Goal: Information Seeking & Learning: Learn about a topic

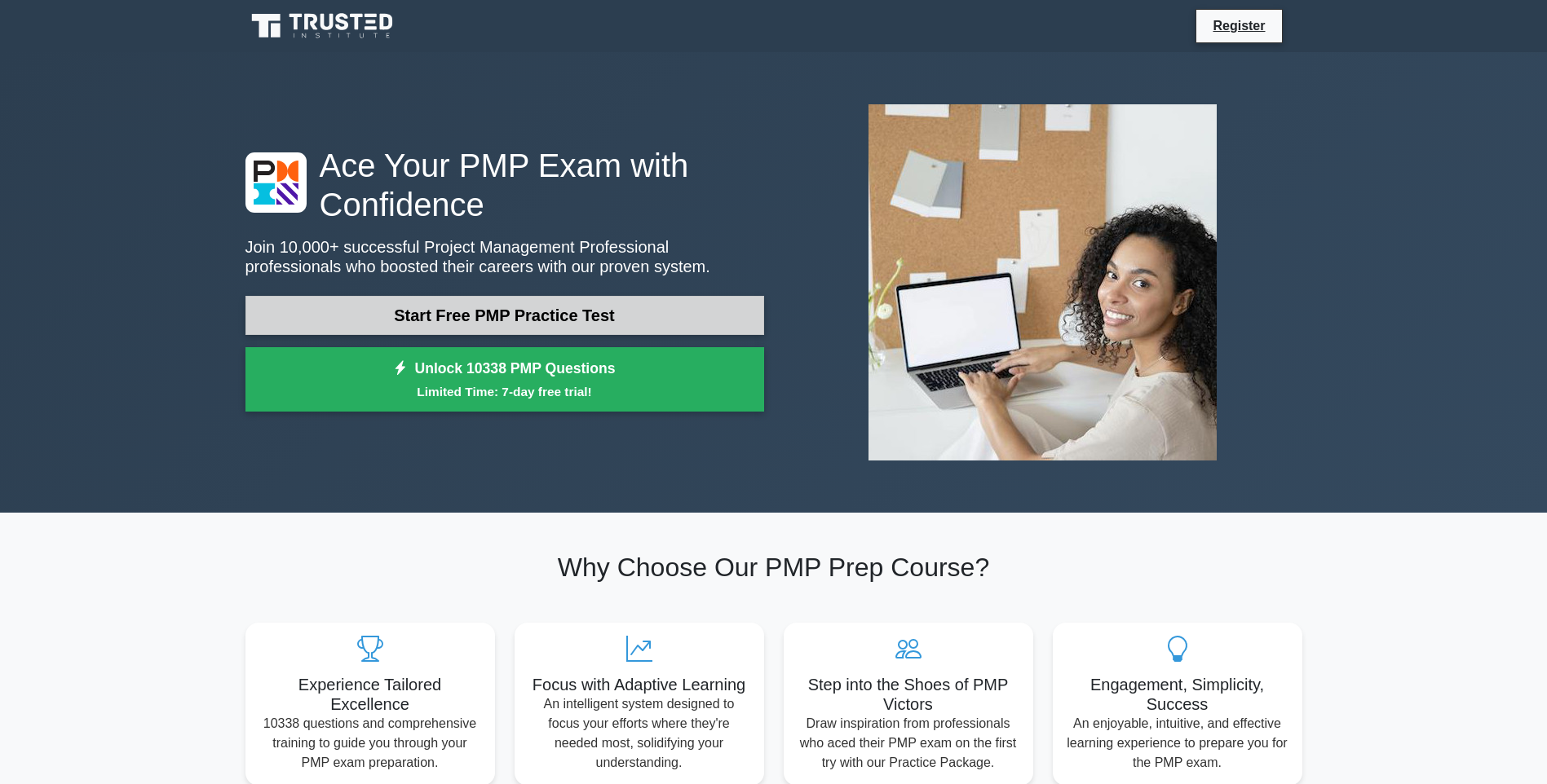
click at [546, 311] on link "Start Free PMP Practice Test" at bounding box center [504, 315] width 518 height 39
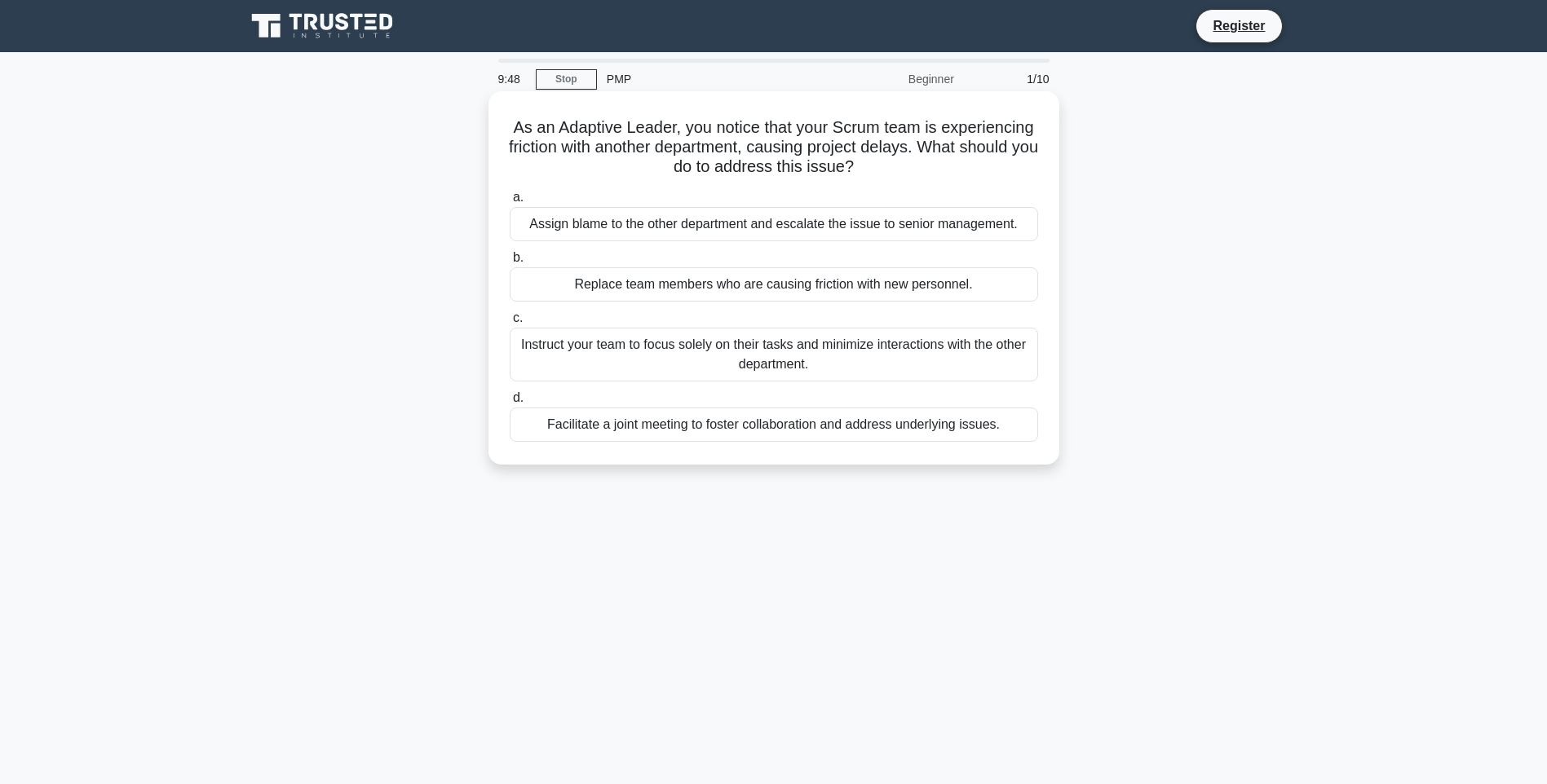
click at [915, 442] on div "Facilitate a joint meeting to foster collaboration and address underlying issue…" at bounding box center [774, 425] width 528 height 34
click at [509, 403] on input "d. Facilitate a joint meeting to foster collaboration and address underlying is…" at bounding box center [509, 399] width 0 height 11
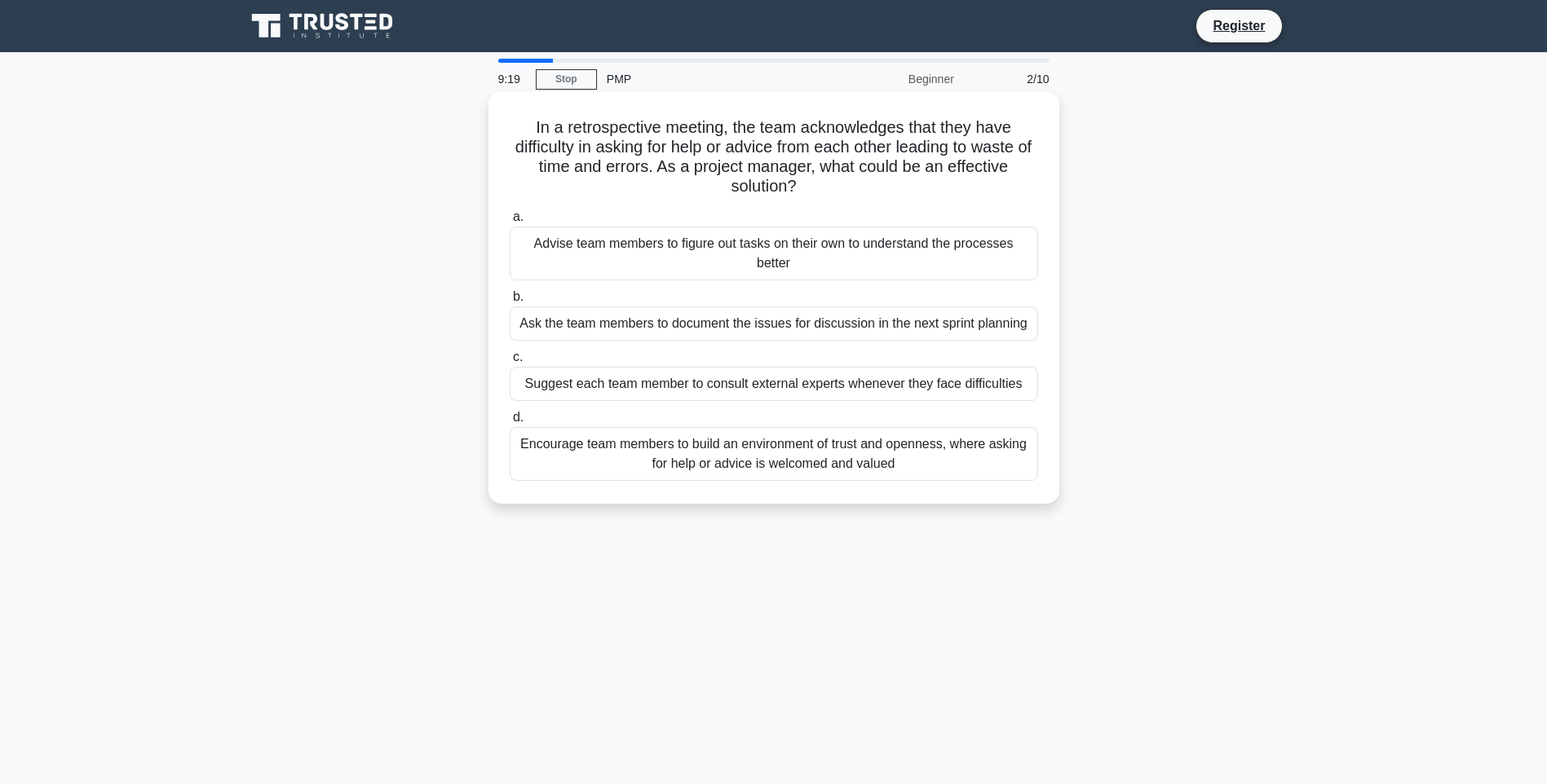
click at [811, 464] on div "Encourage team members to build an environment of trust and openness, where ask…" at bounding box center [774, 453] width 528 height 53
click at [509, 423] on input "d. Encourage team members to build an environment of trust and openness, where …" at bounding box center [509, 418] width 0 height 11
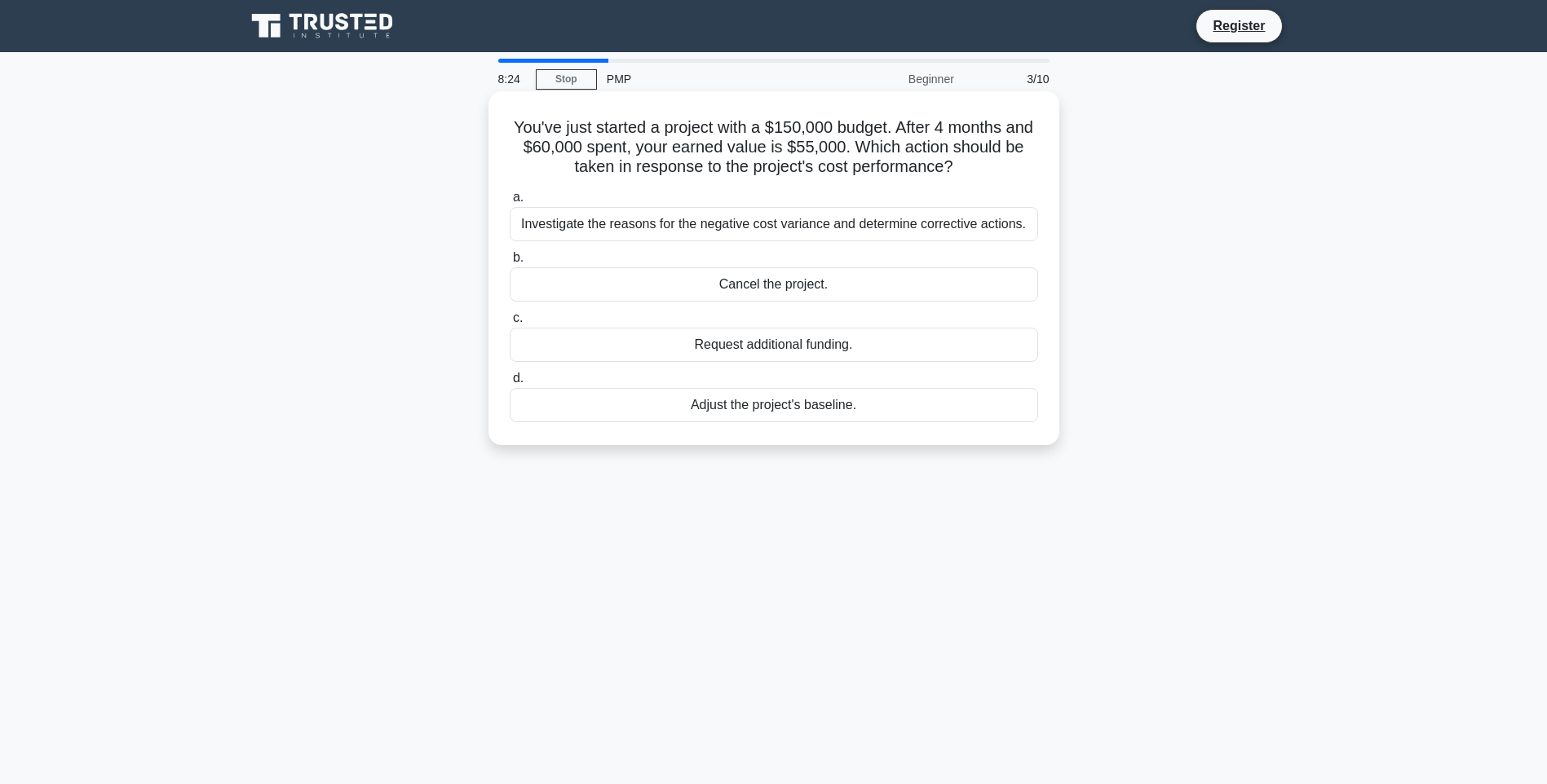
click at [740, 226] on div "Investigate the reasons for the negative cost variance and determine corrective…" at bounding box center [774, 224] width 528 height 34
click at [509, 203] on input "a. Investigate the reasons for the negative cost variance and determine correct…" at bounding box center [509, 198] width 0 height 11
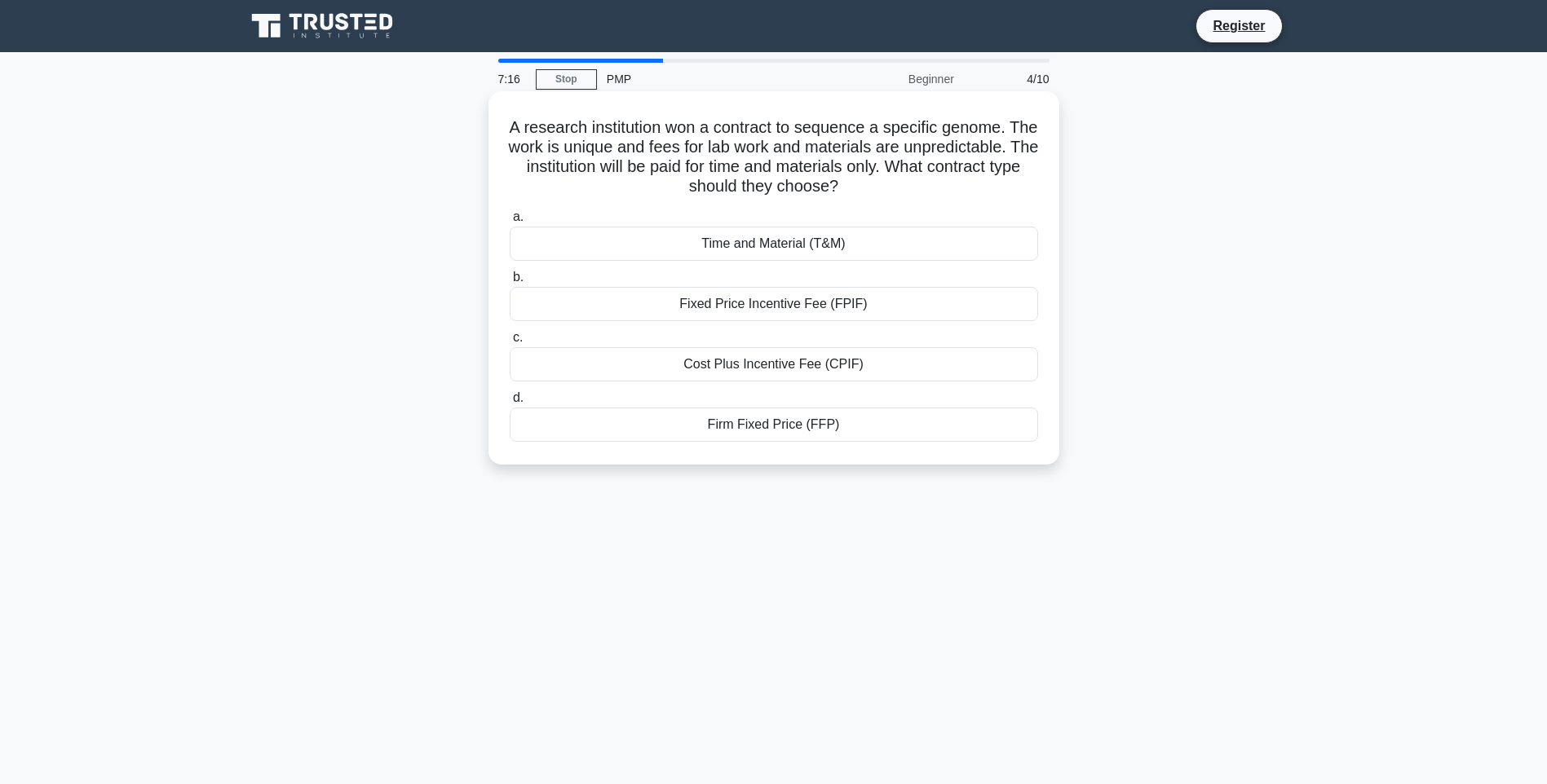
click at [891, 244] on div "Time and Material (T&M)" at bounding box center [774, 244] width 528 height 34
click at [509, 222] on input "a. Time and Material (T&M)" at bounding box center [509, 217] width 0 height 11
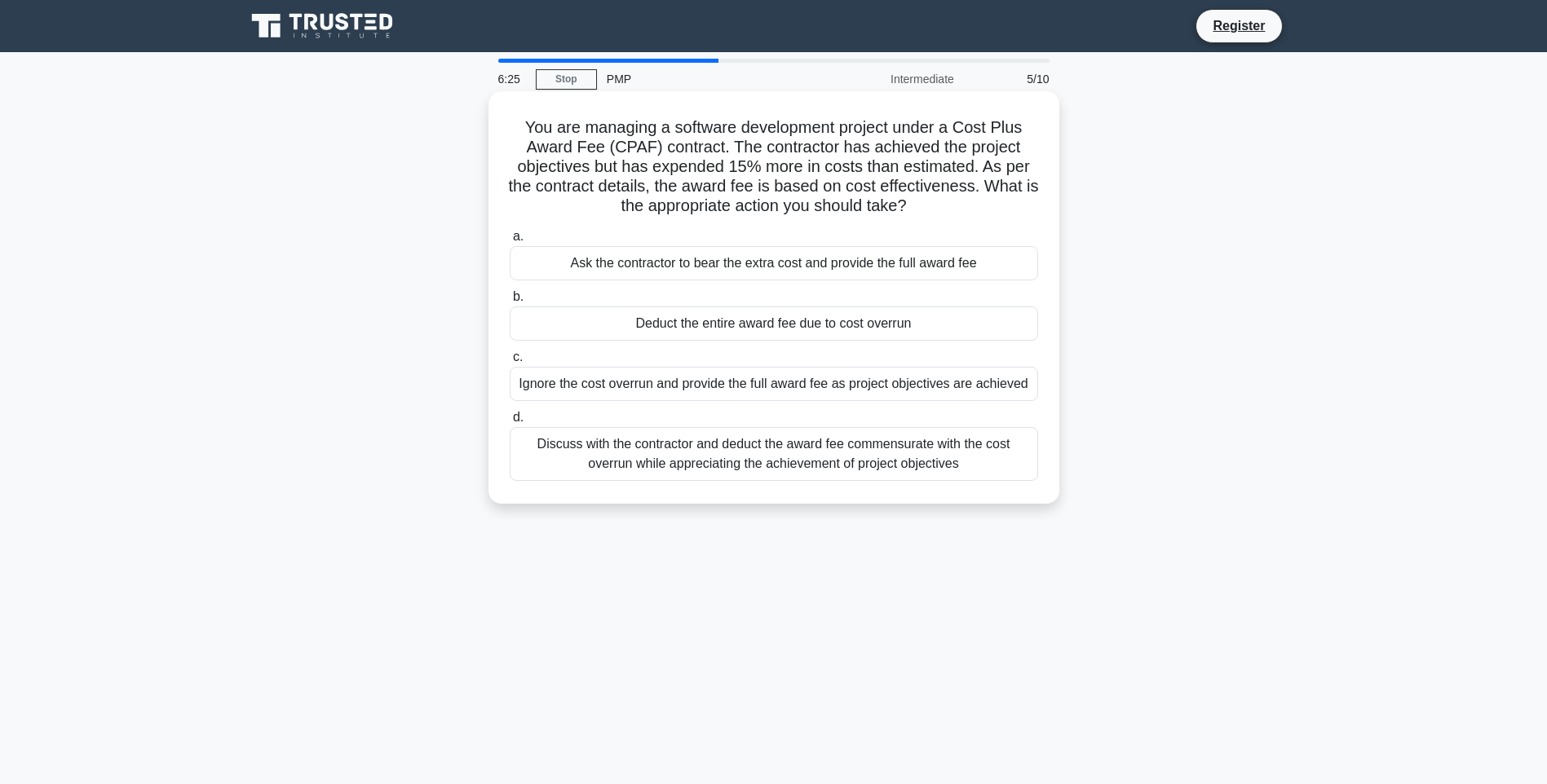
click at [748, 462] on div "Discuss with the contractor and deduct the award fee commensurate with the cost…" at bounding box center [774, 453] width 528 height 53
click at [509, 423] on input "d. Discuss with the contractor and deduct the award fee commensurate with the c…" at bounding box center [509, 418] width 0 height 11
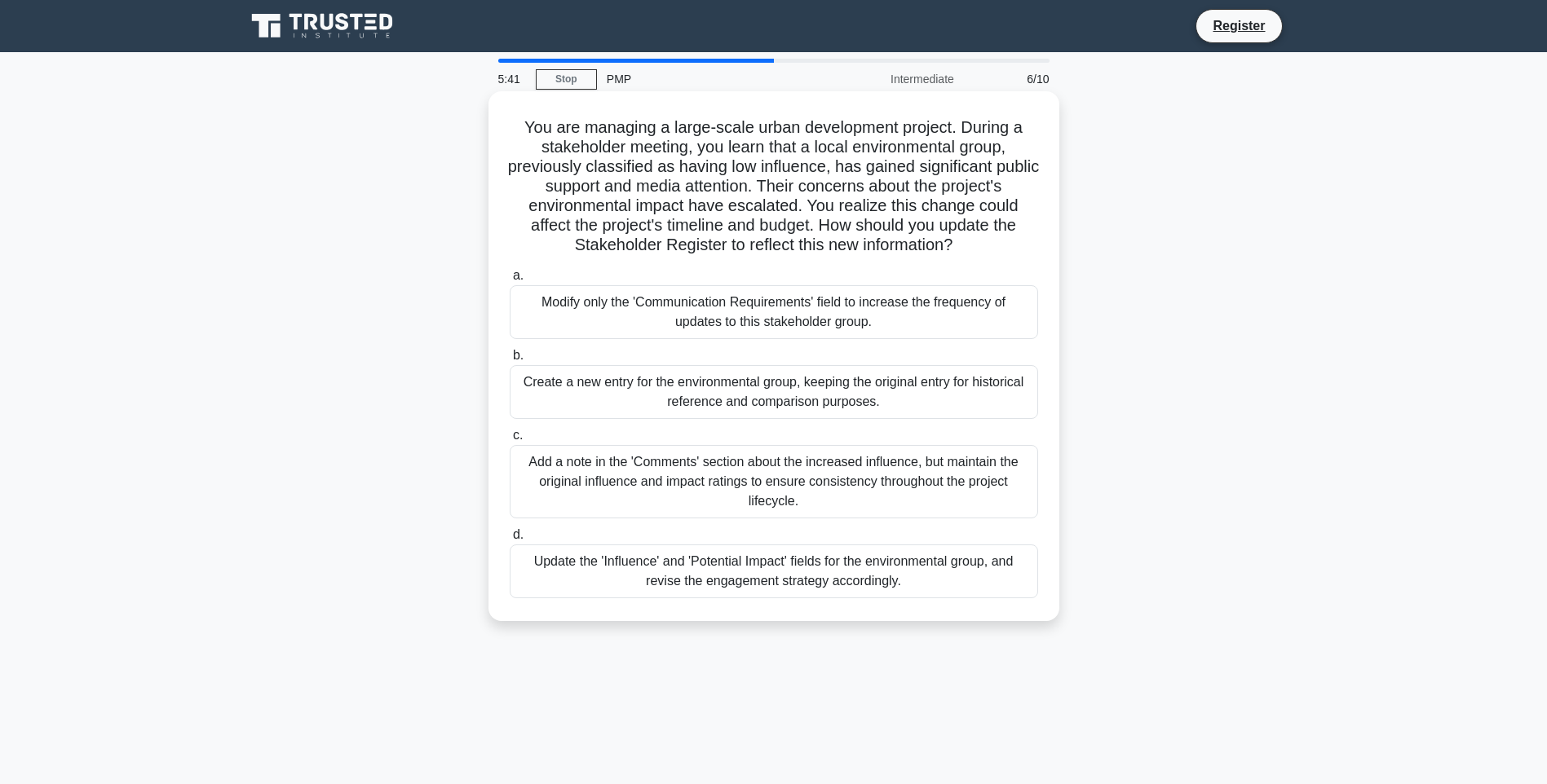
click at [777, 577] on div "Update the 'Influence' and 'Potential Impact' fields for the environmental grou…" at bounding box center [774, 571] width 528 height 53
click at [509, 541] on input "d. Update the 'Influence' and 'Potential Impact' fields for the environmental g…" at bounding box center [509, 535] width 0 height 11
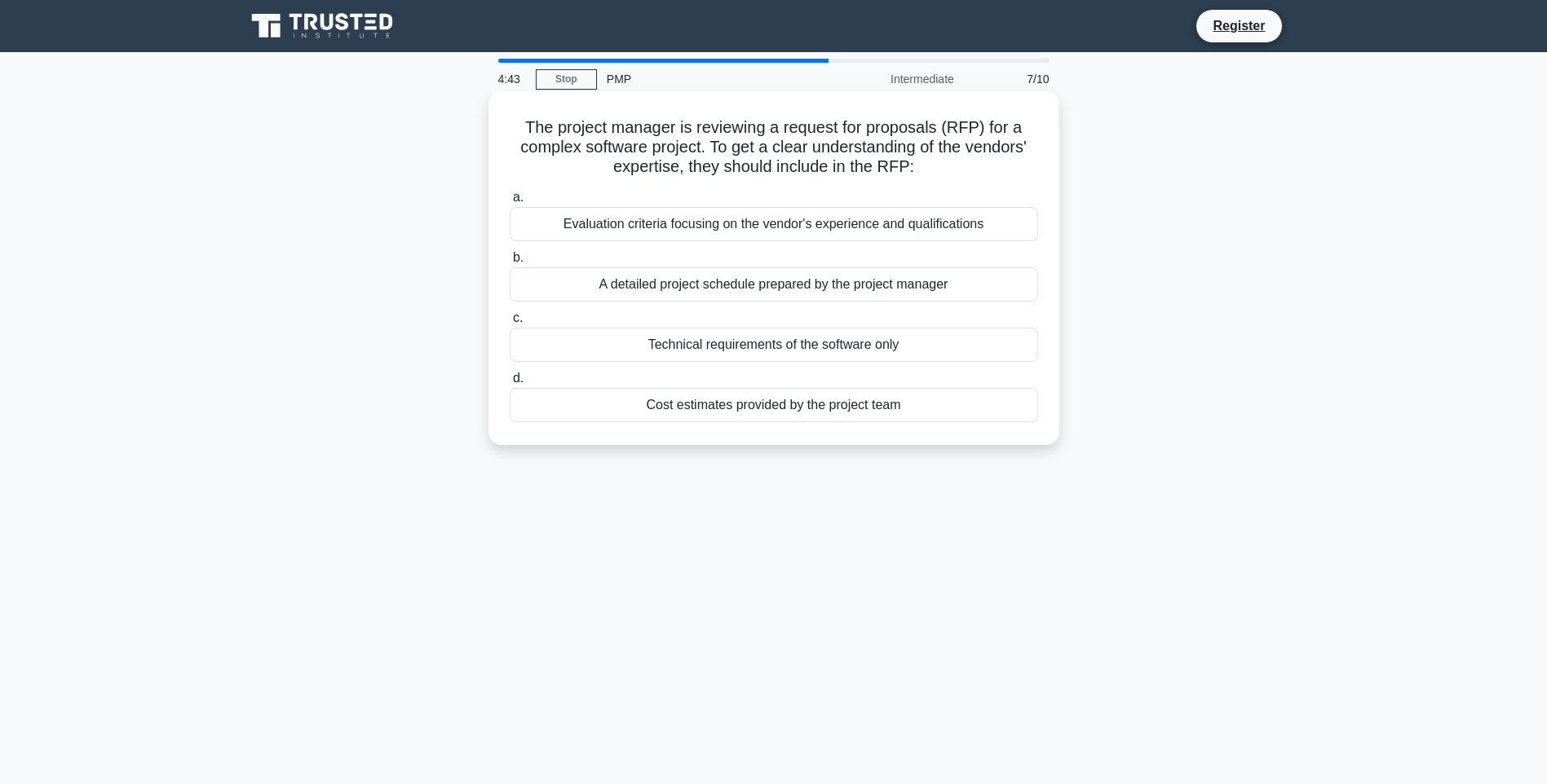
click at [1011, 227] on div "Evaluation criteria focusing on the vendor's experience and qualifications" at bounding box center [774, 224] width 528 height 34
click at [509, 203] on input "a. Evaluation criteria focusing on the vendor's experience and qualifications" at bounding box center [509, 198] width 0 height 11
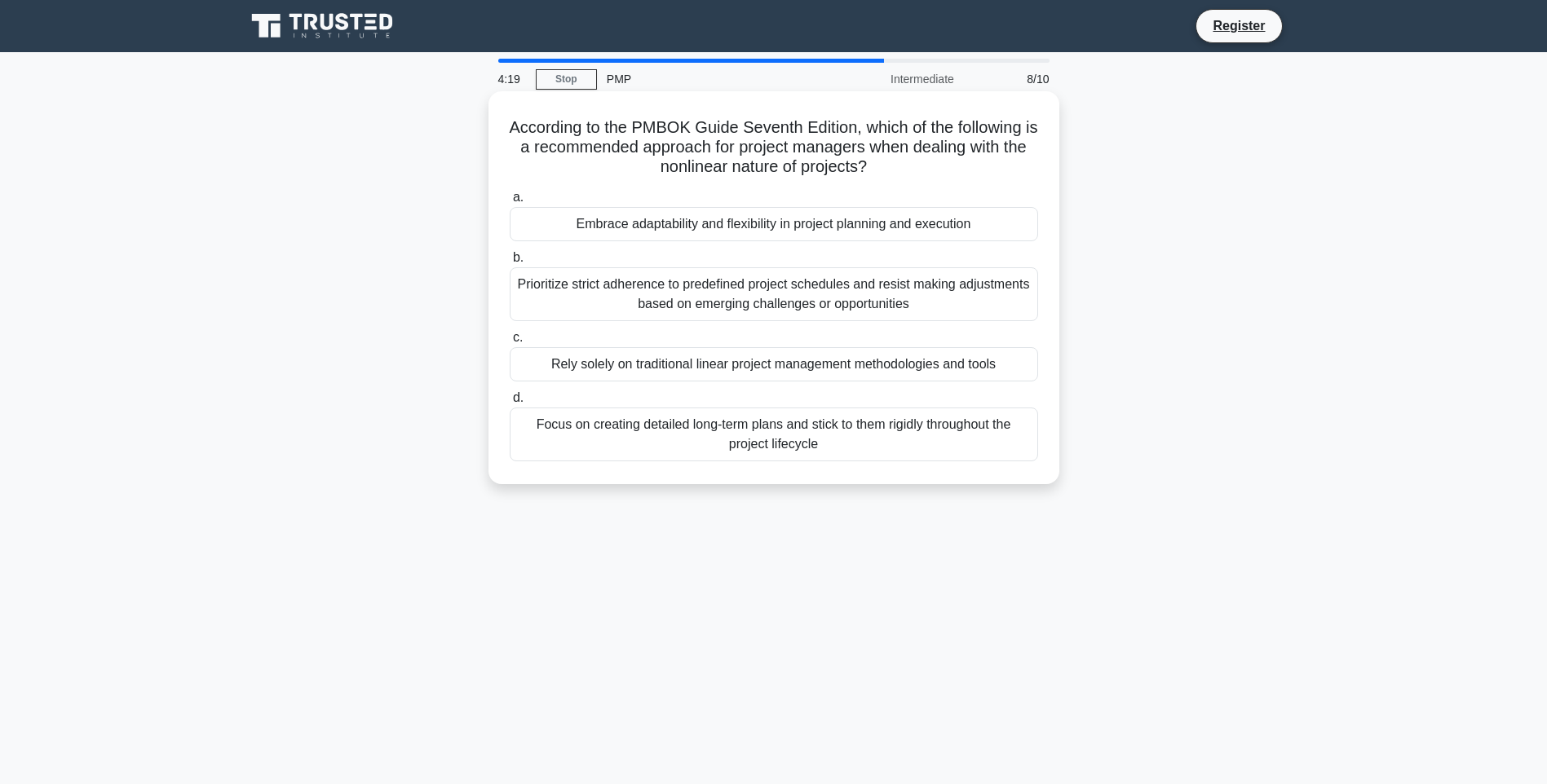
click at [994, 225] on div "Embrace adaptability and flexibility in project planning and execution" at bounding box center [774, 224] width 528 height 34
click at [509, 203] on input "a. Embrace adaptability and flexibility in project planning and execution" at bounding box center [509, 198] width 0 height 11
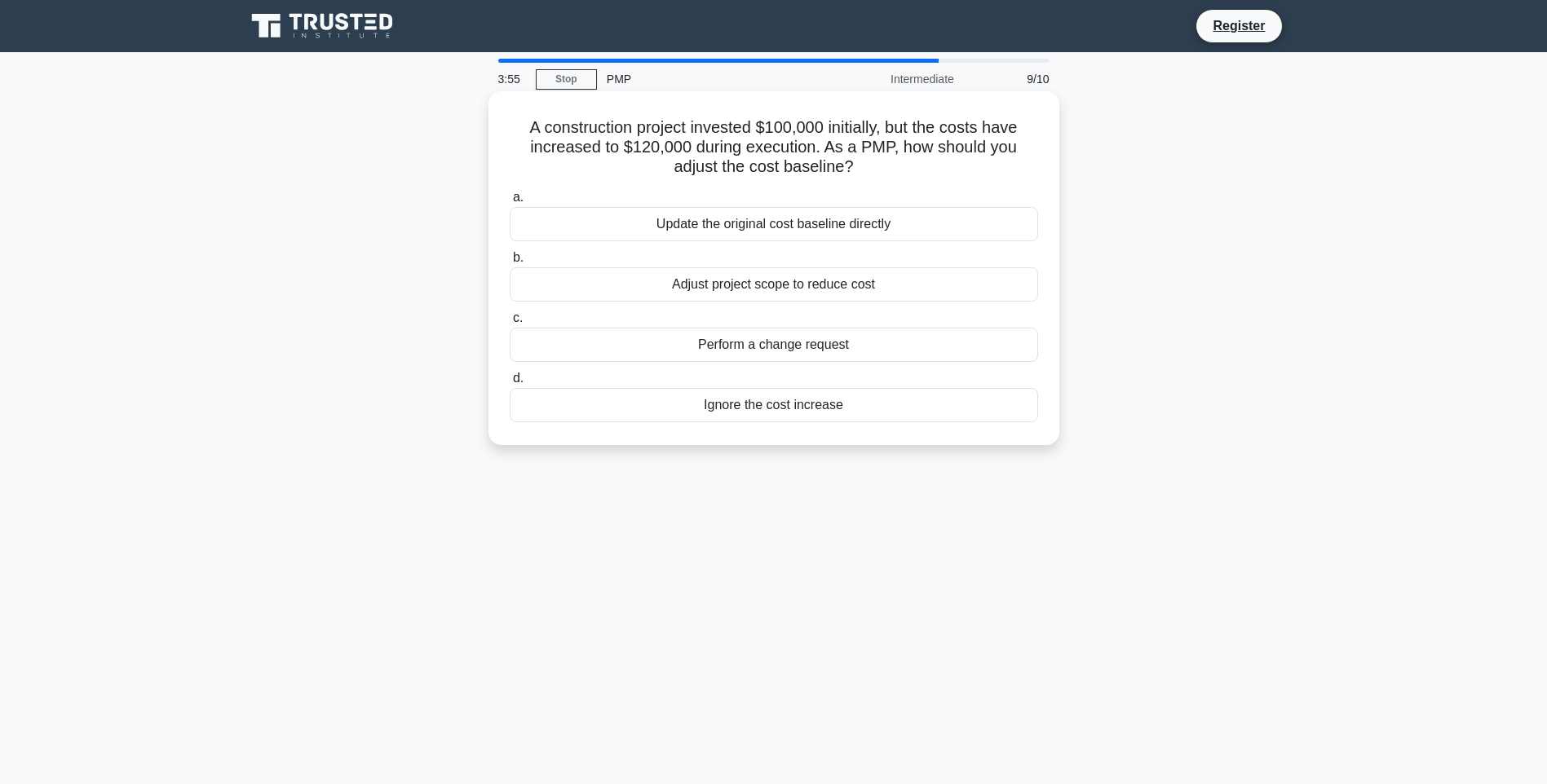
click at [872, 345] on div "Perform a change request" at bounding box center [774, 345] width 528 height 34
click at [509, 324] on input "c. Perform a change request" at bounding box center [509, 318] width 0 height 11
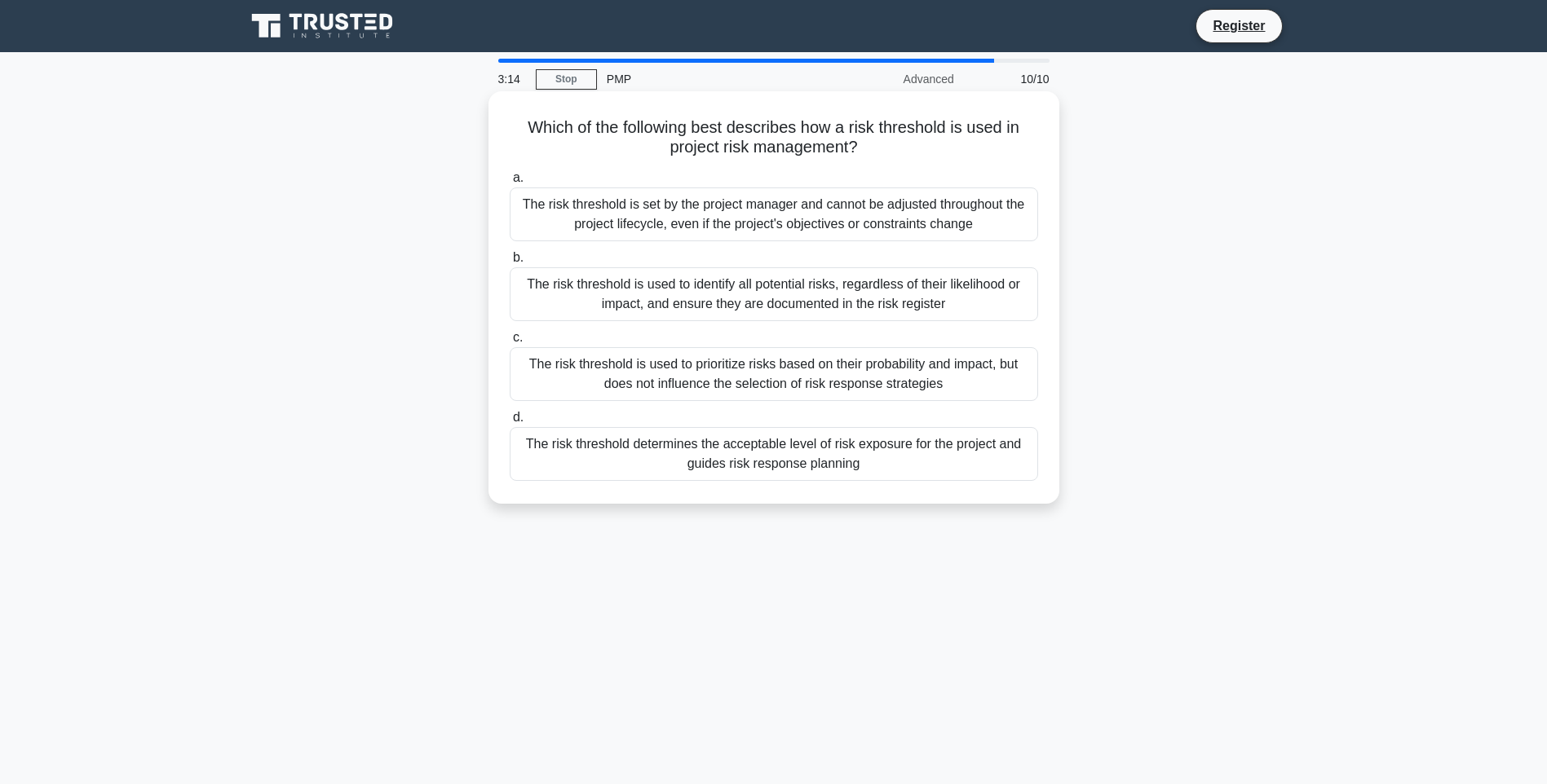
click at [858, 463] on div "The risk threshold determines the acceptable level of risk exposure for the pro…" at bounding box center [774, 453] width 528 height 53
click at [509, 423] on input "d. The risk threshold determines the acceptable level of risk exposure for the …" at bounding box center [509, 418] width 0 height 11
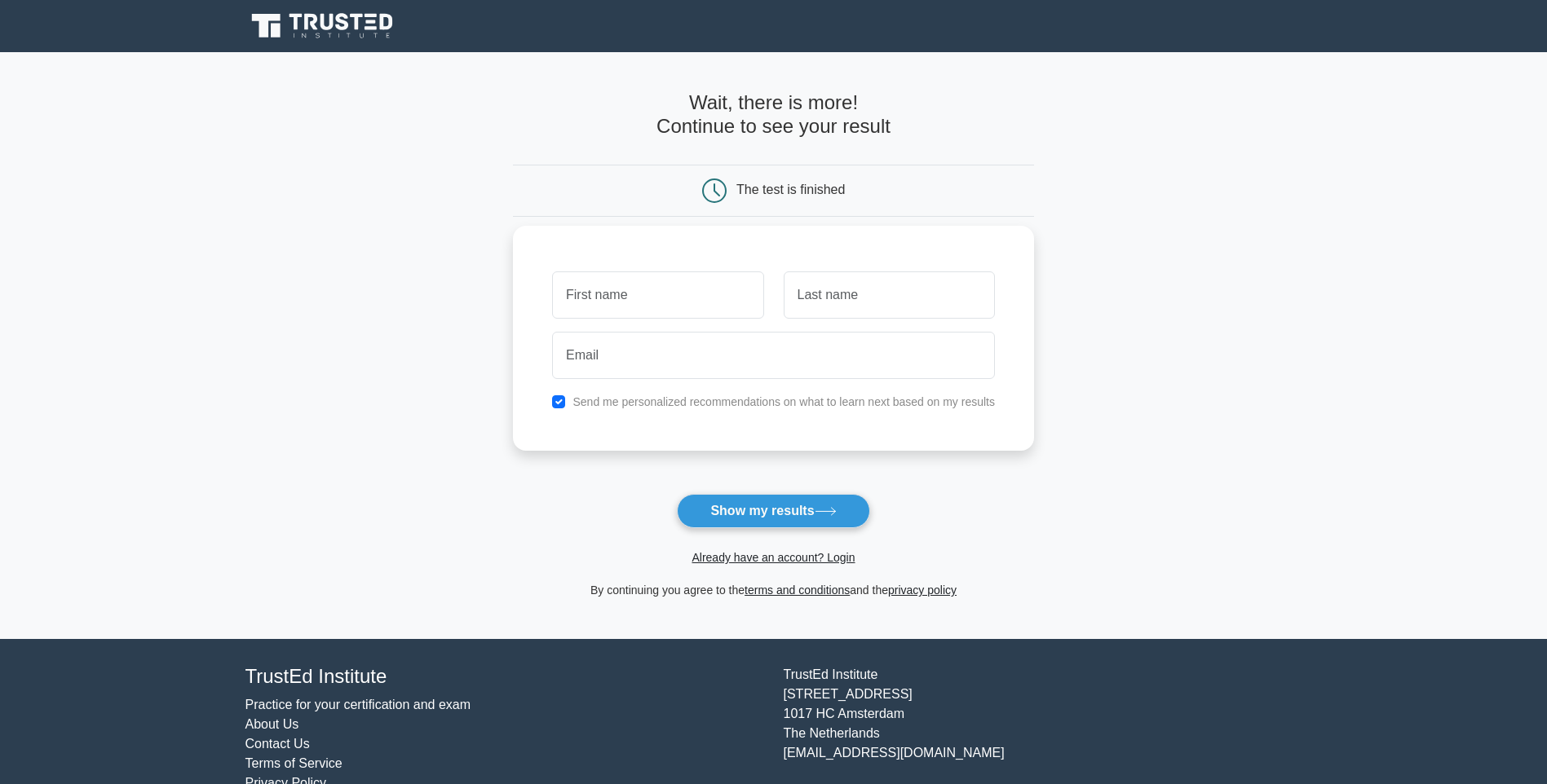
click at [683, 285] on input "text" at bounding box center [657, 295] width 211 height 47
type input "test"
type input "user"
click at [748, 512] on button "Show my results" at bounding box center [773, 511] width 193 height 34
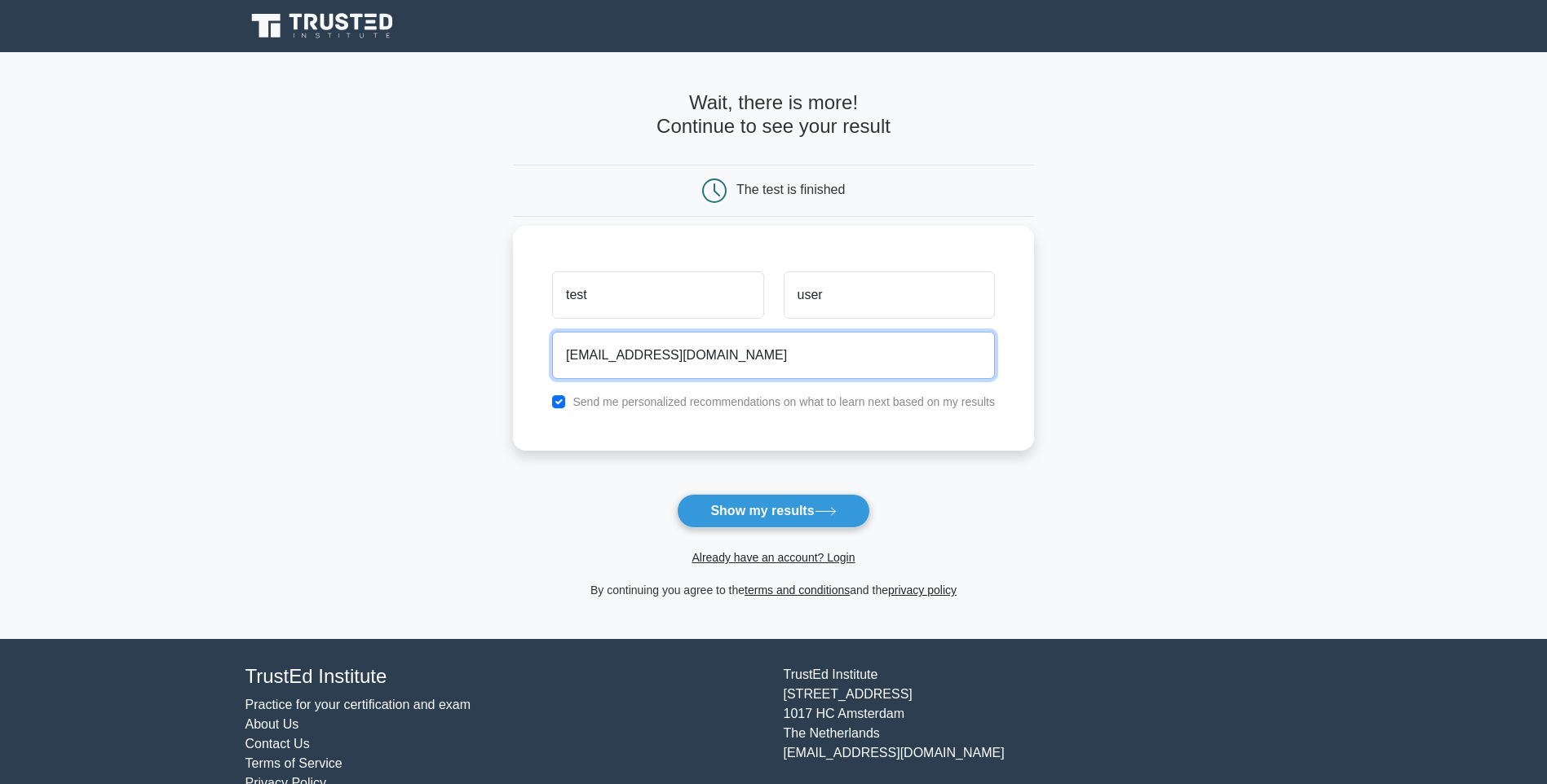
type input "junk@email.co"
click at [559, 404] on input "checkbox" at bounding box center [558, 401] width 13 height 13
checkbox input "false"
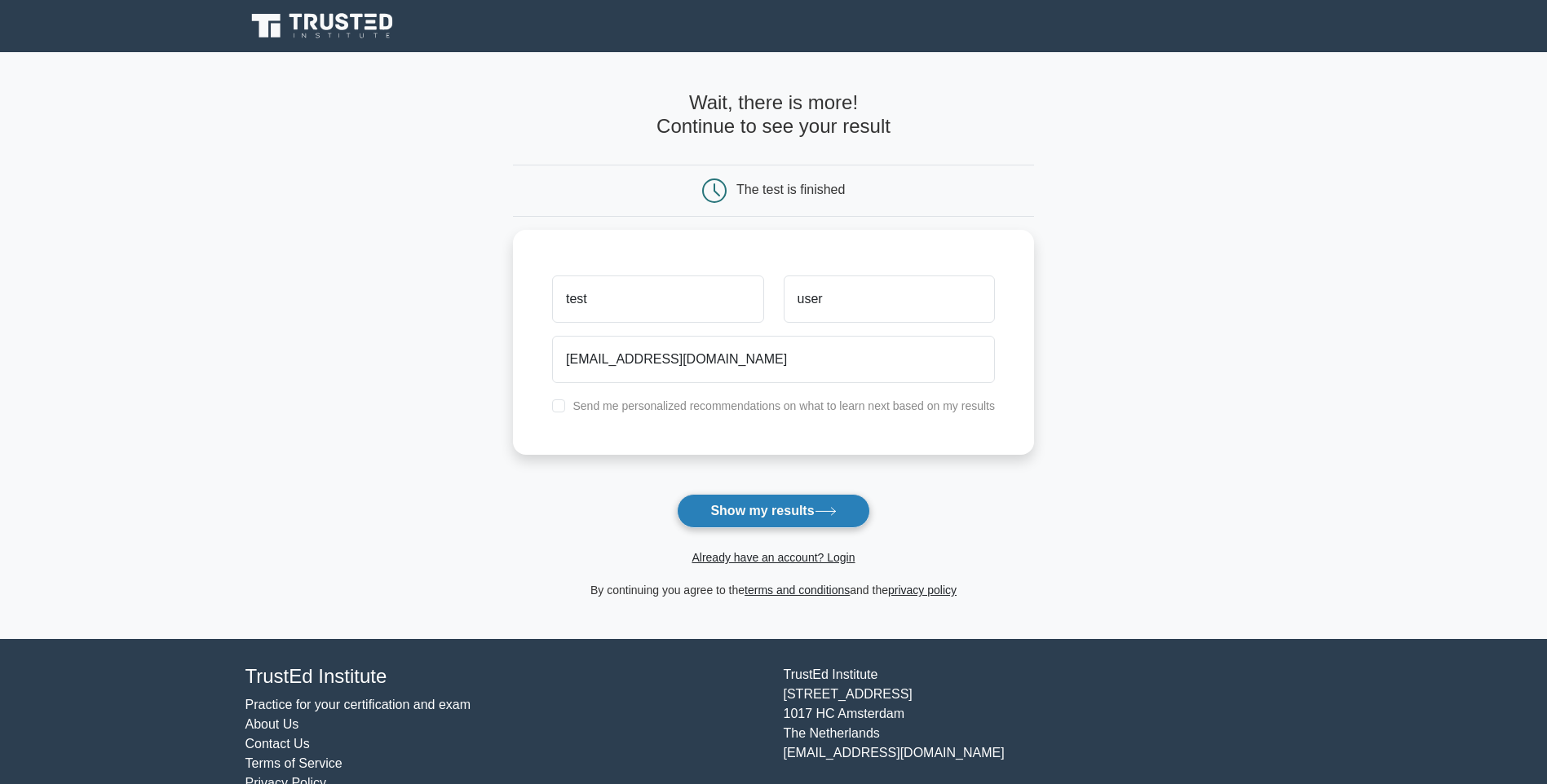
click at [747, 511] on button "Show my results" at bounding box center [773, 511] width 193 height 34
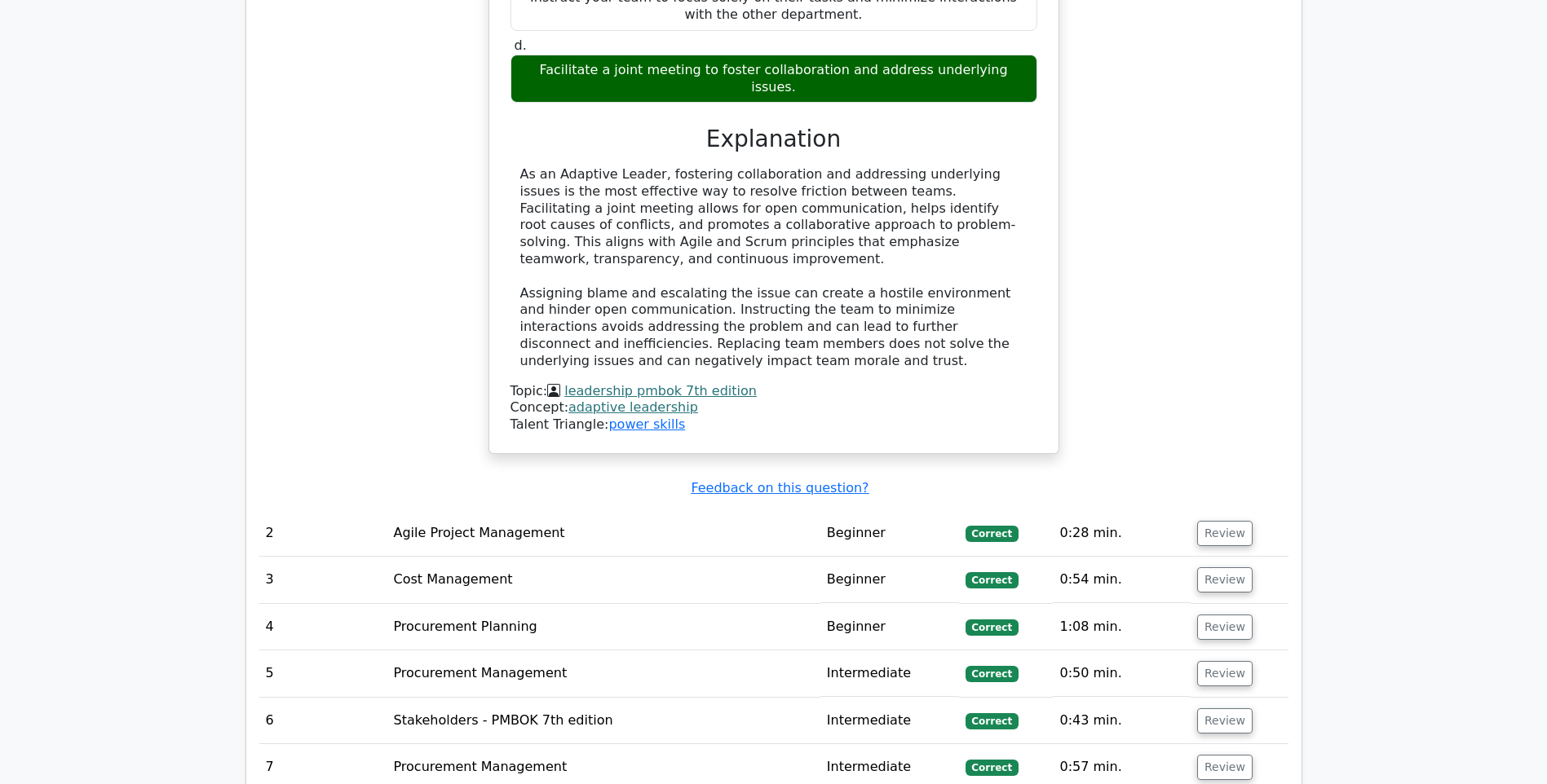
scroll to position [1957, 0]
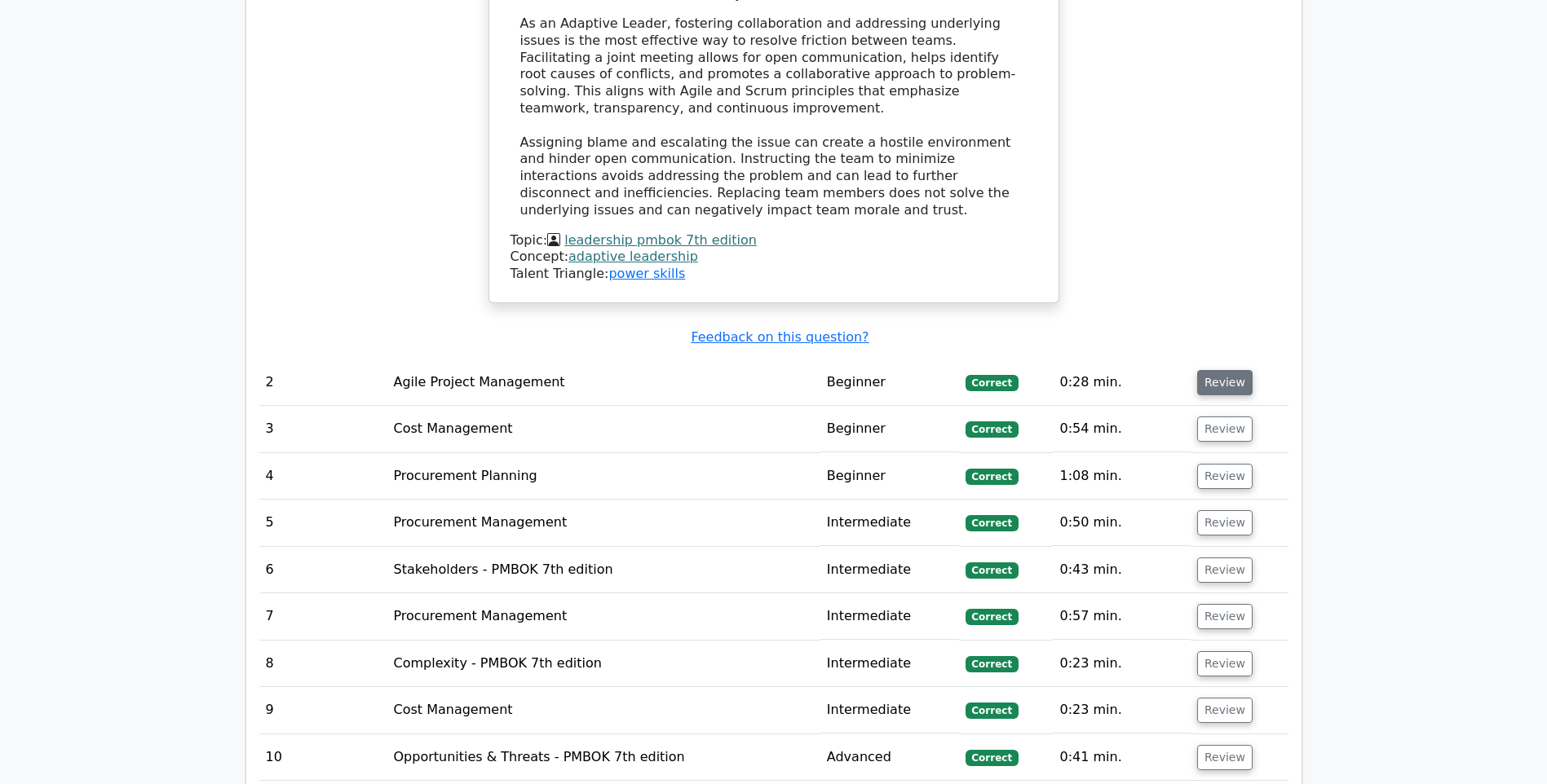
click at [1220, 370] on button "Review" at bounding box center [1224, 383] width 55 height 25
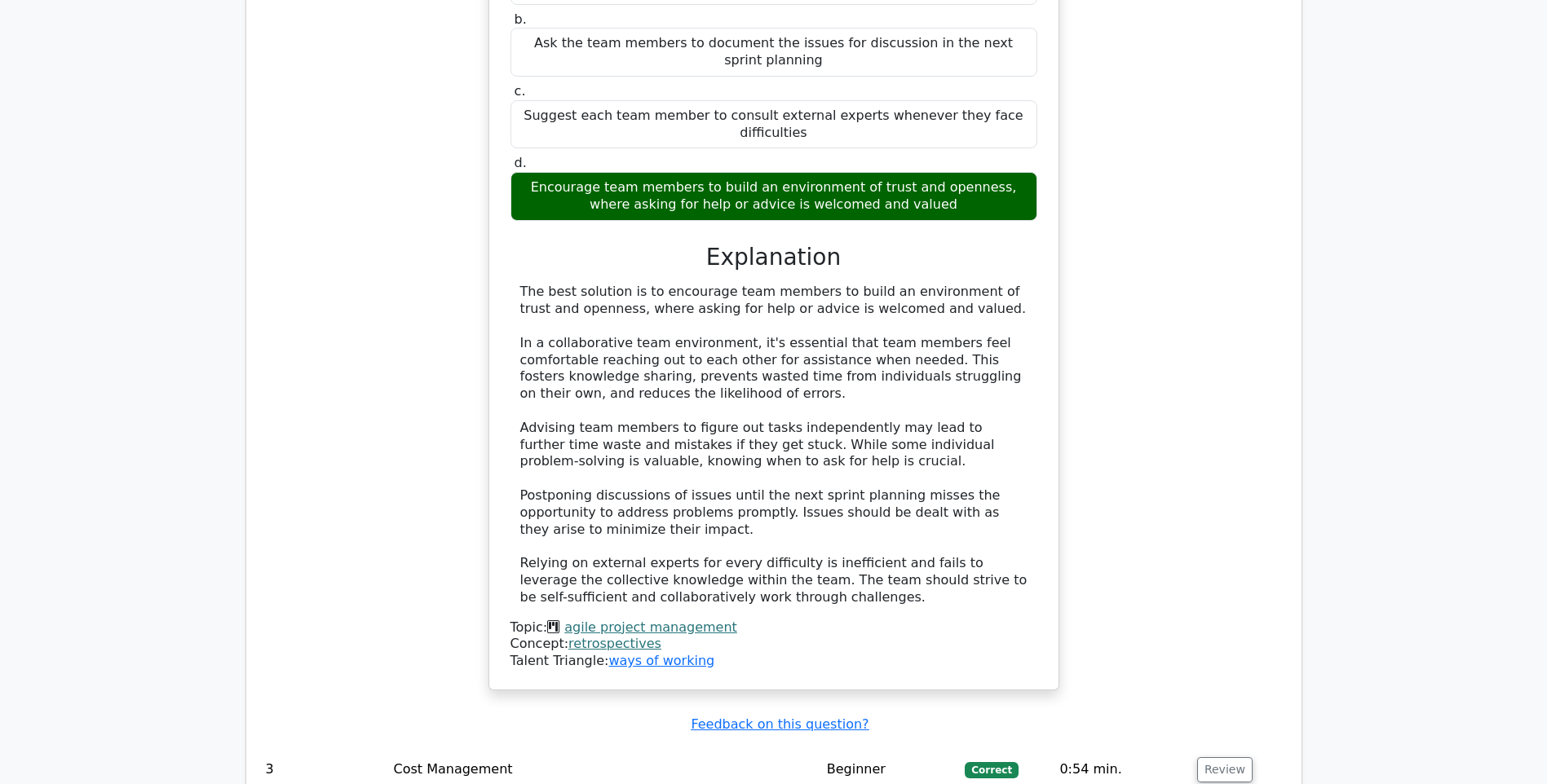
scroll to position [2772, 0]
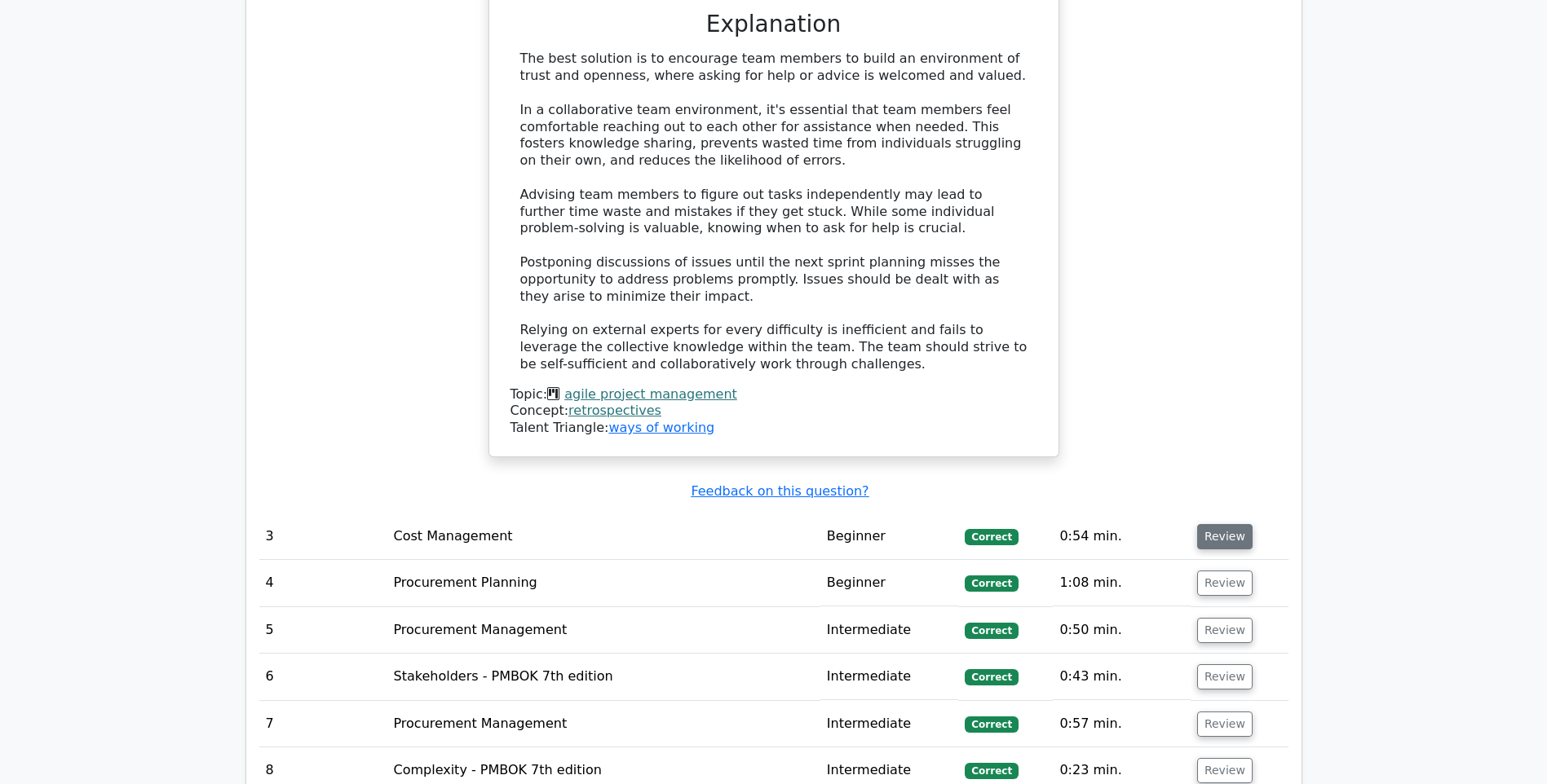
click at [1229, 524] on button "Review" at bounding box center [1224, 537] width 55 height 25
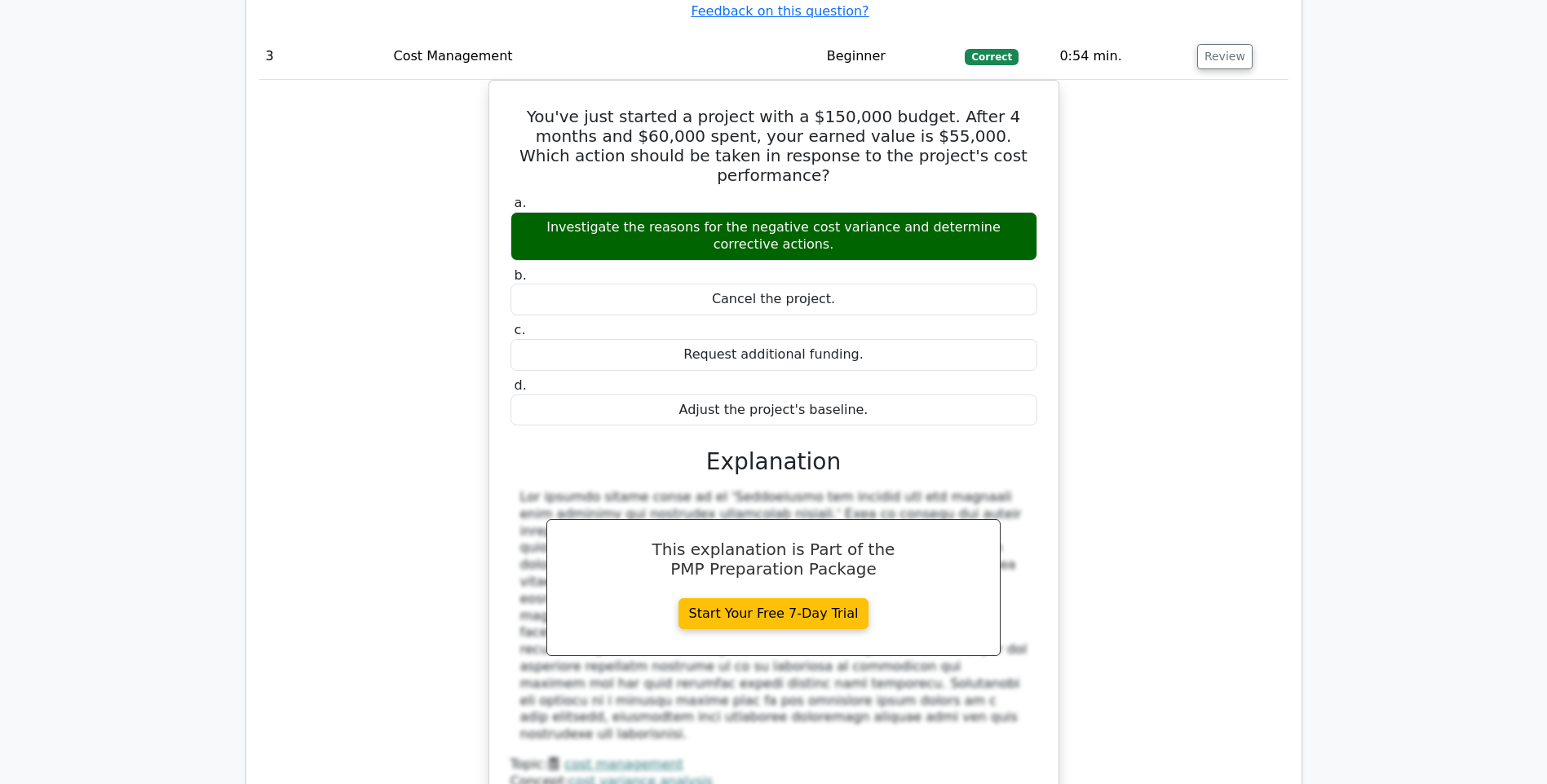
scroll to position [3505, 0]
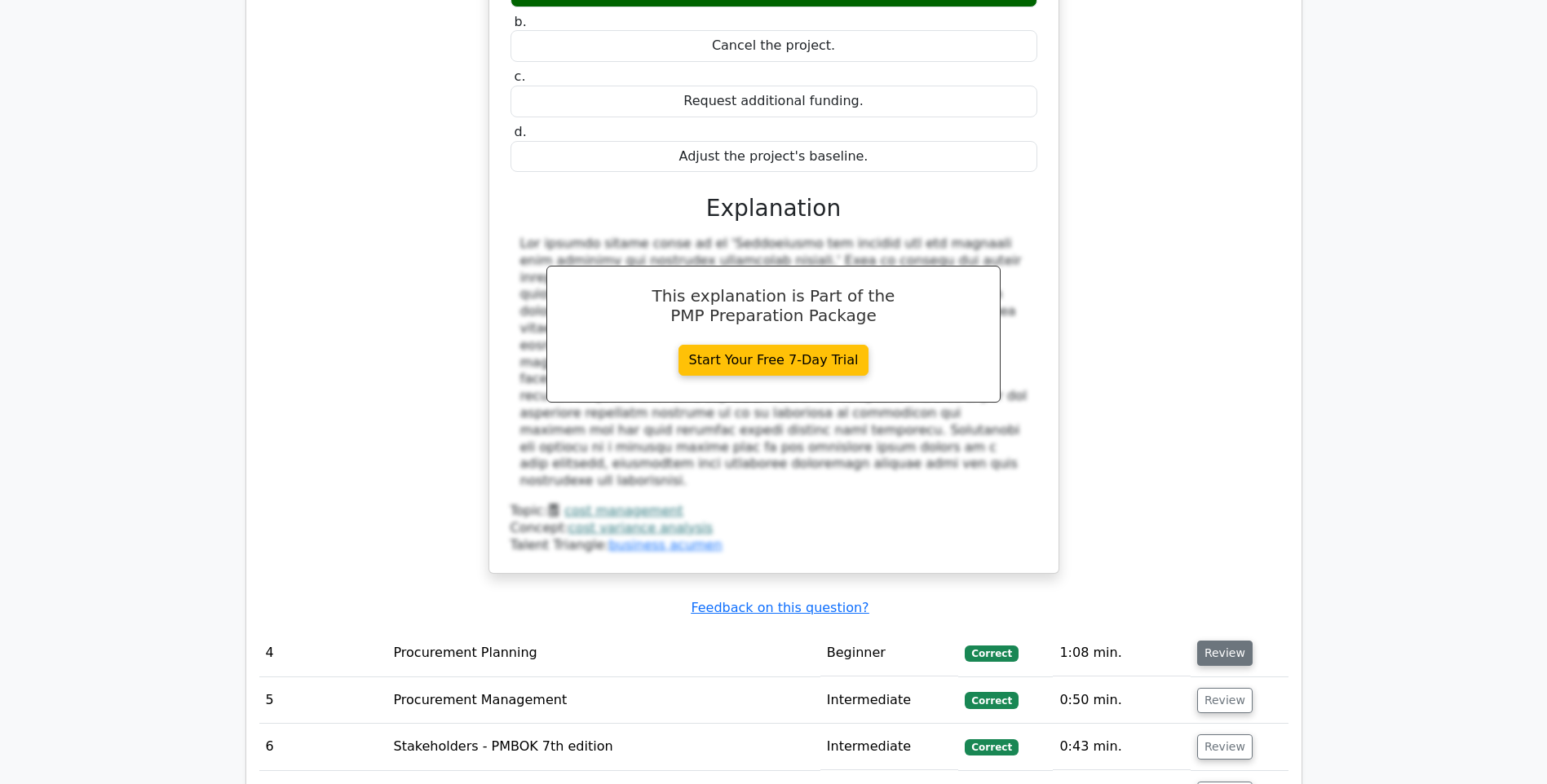
click at [1226, 641] on button "Review" at bounding box center [1224, 654] width 55 height 25
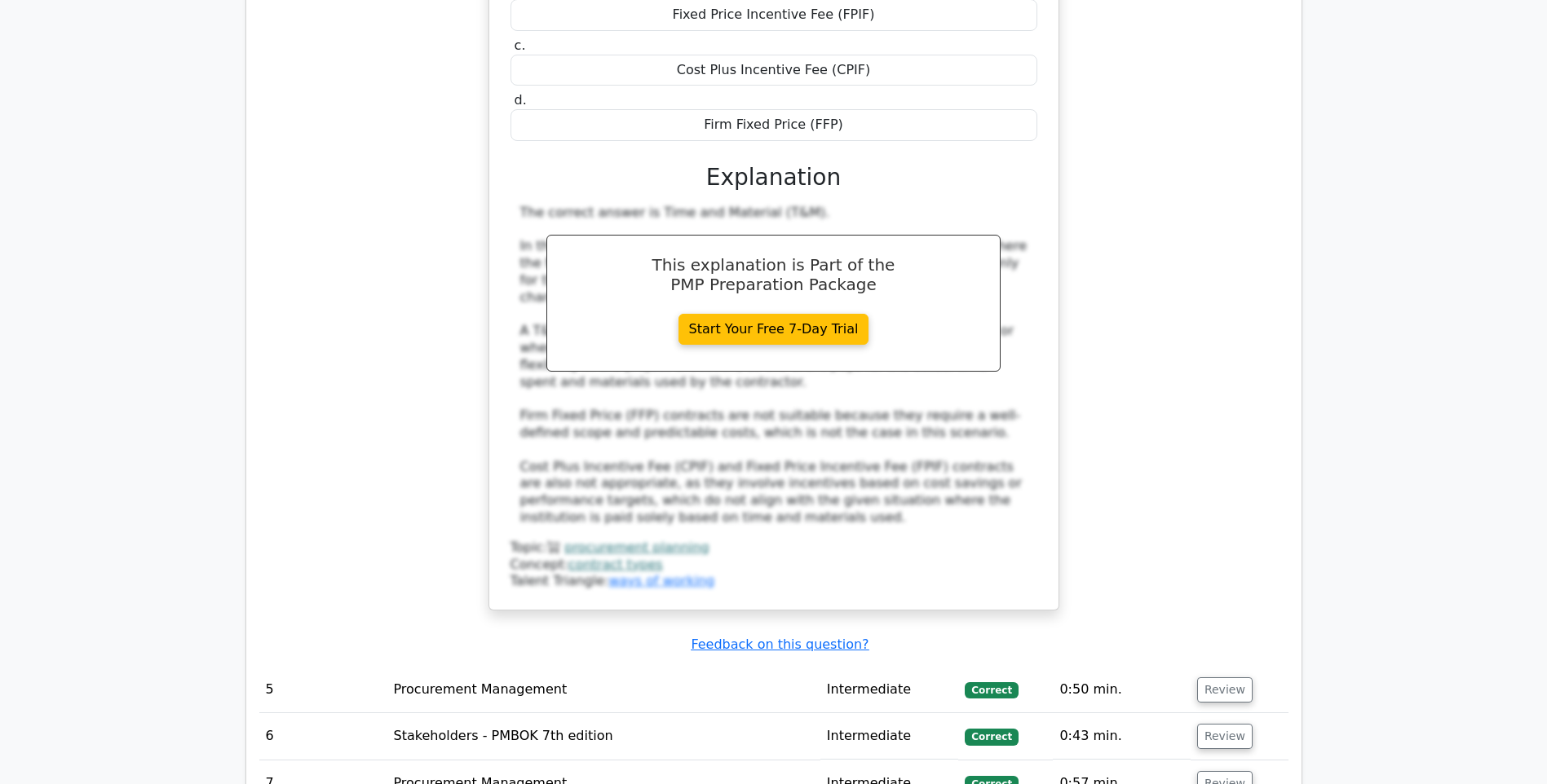
scroll to position [4402, 0]
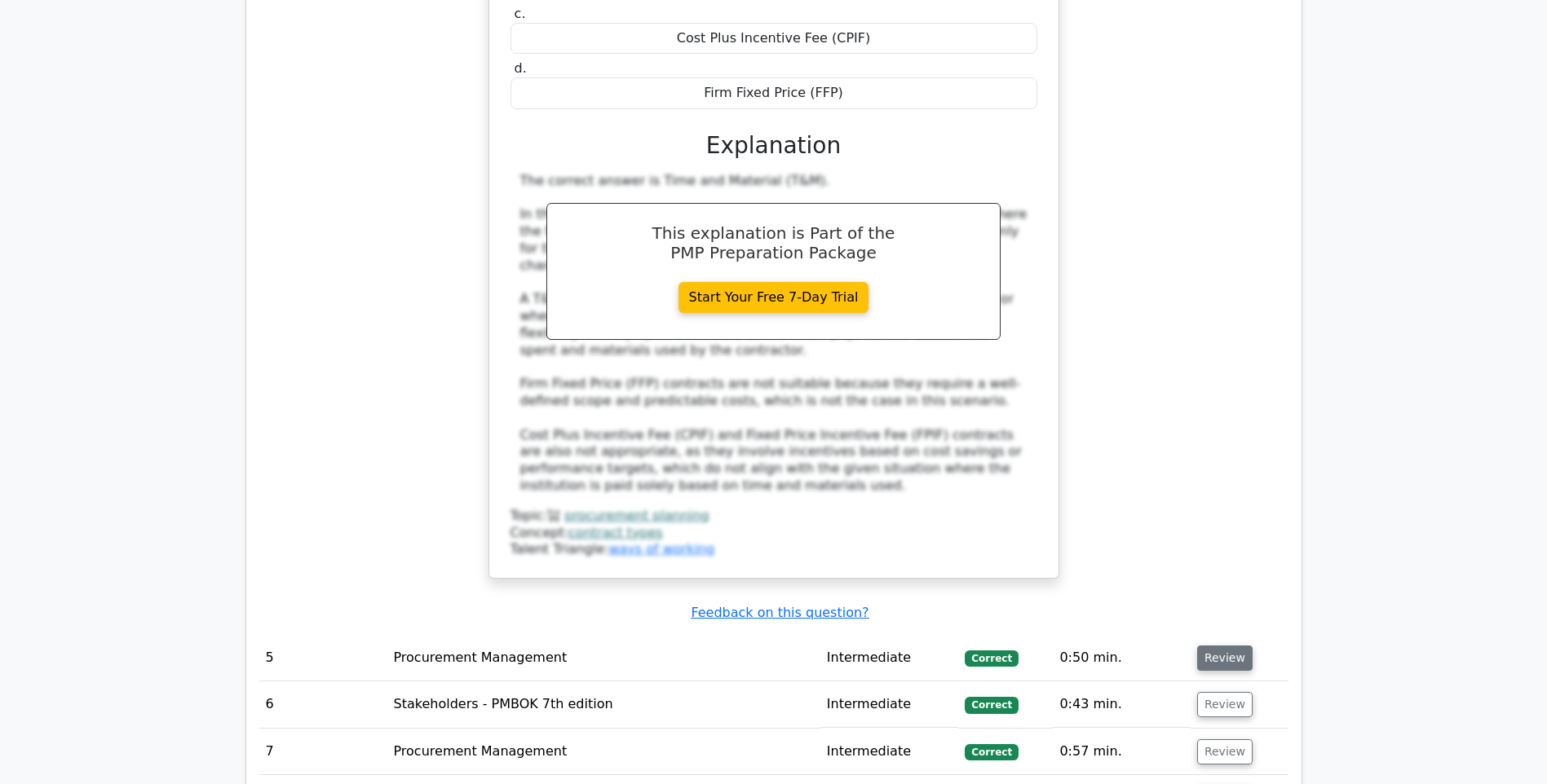
click at [1232, 646] on button "Review" at bounding box center [1224, 658] width 55 height 25
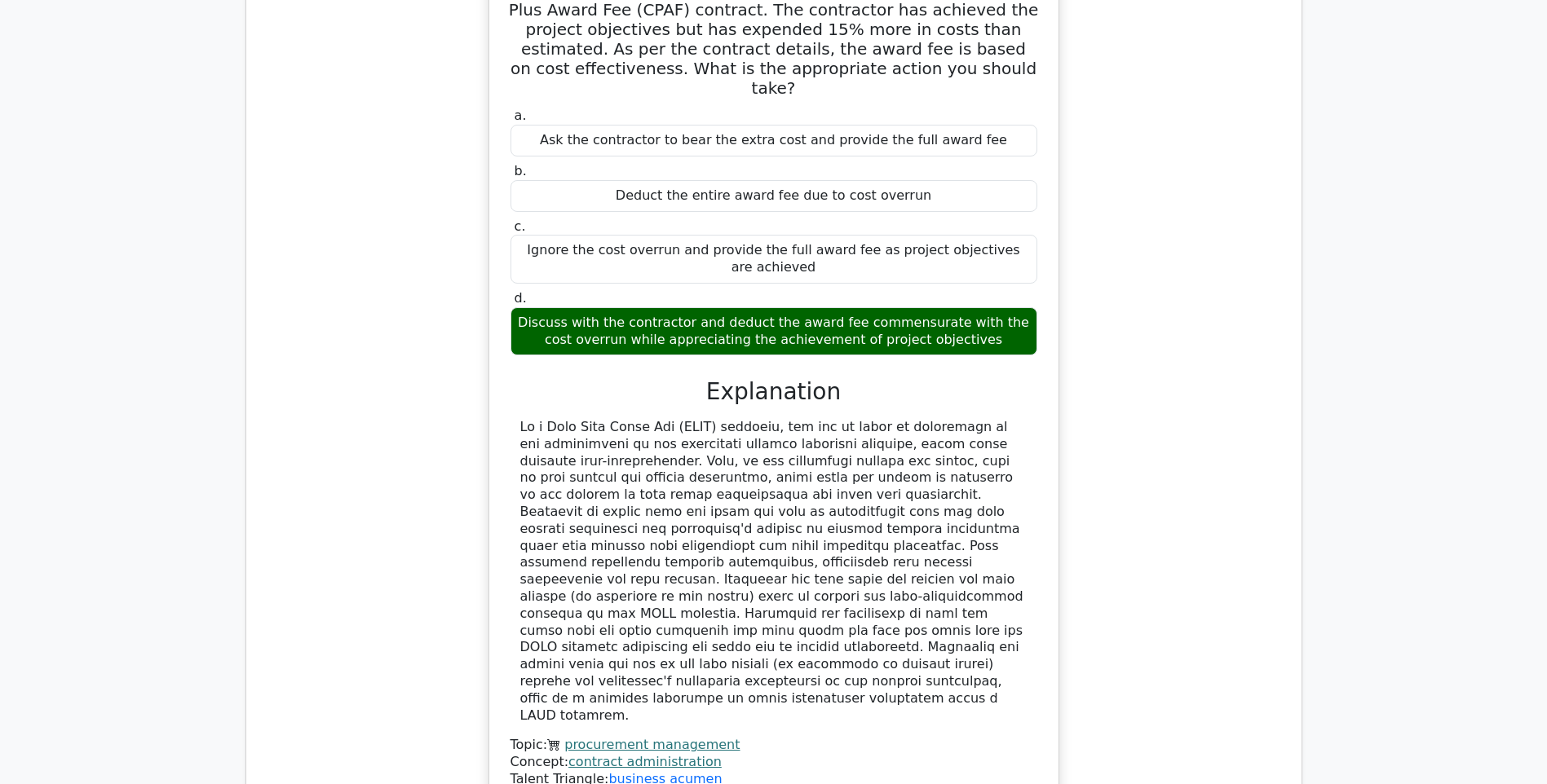
scroll to position [5217, 0]
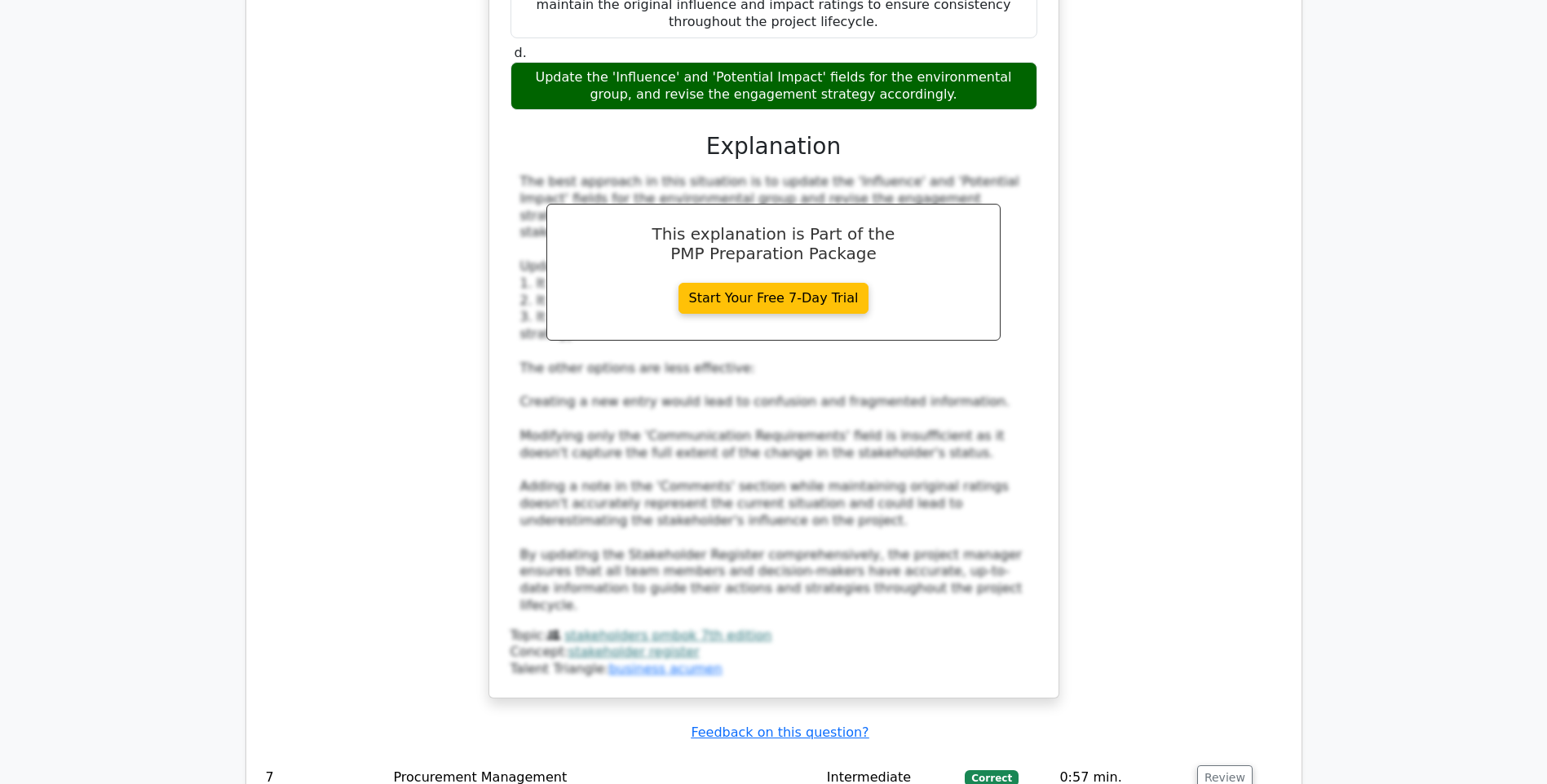
scroll to position [6440, 0]
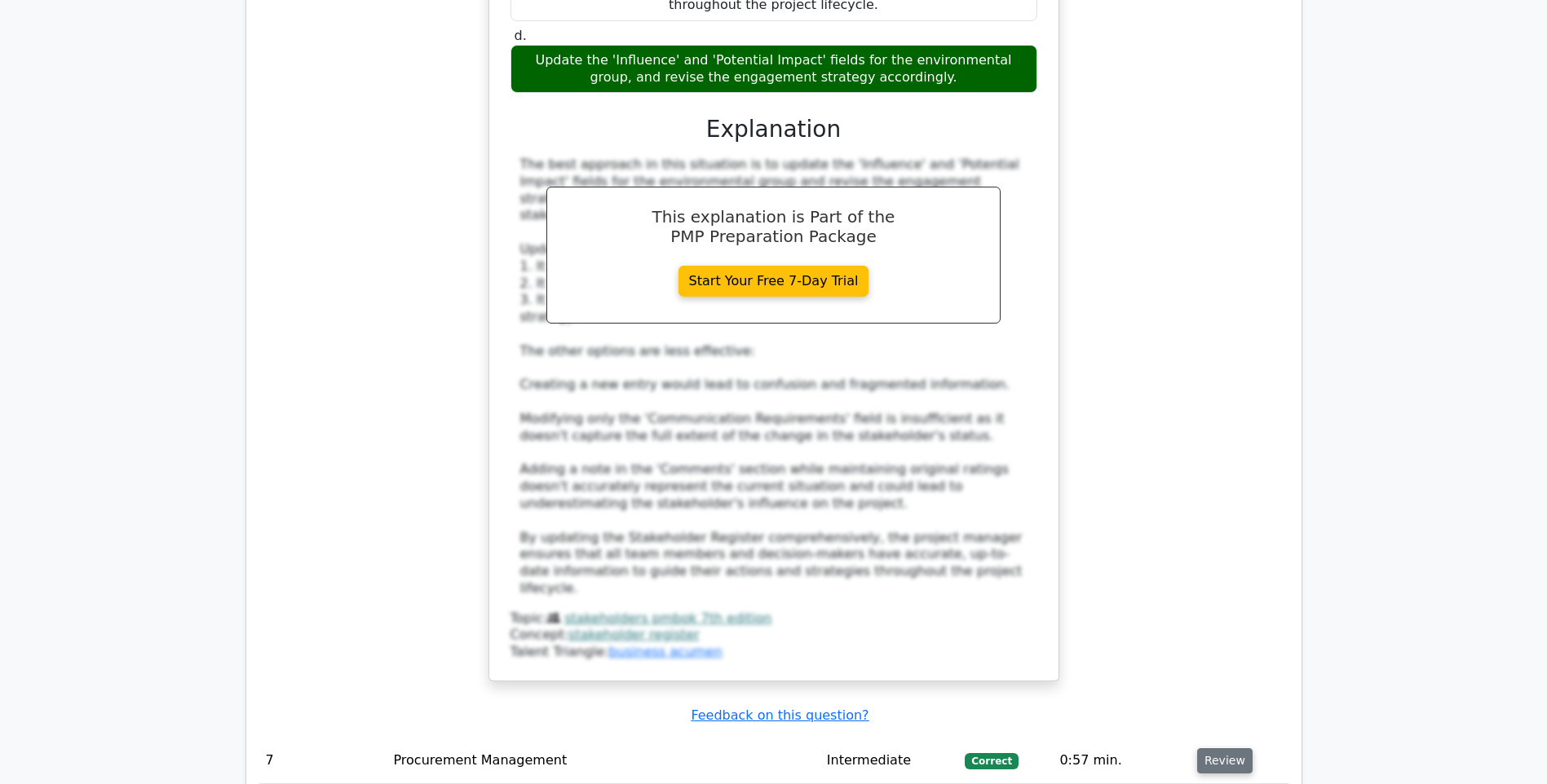
click at [1210, 749] on button "Review" at bounding box center [1224, 761] width 55 height 25
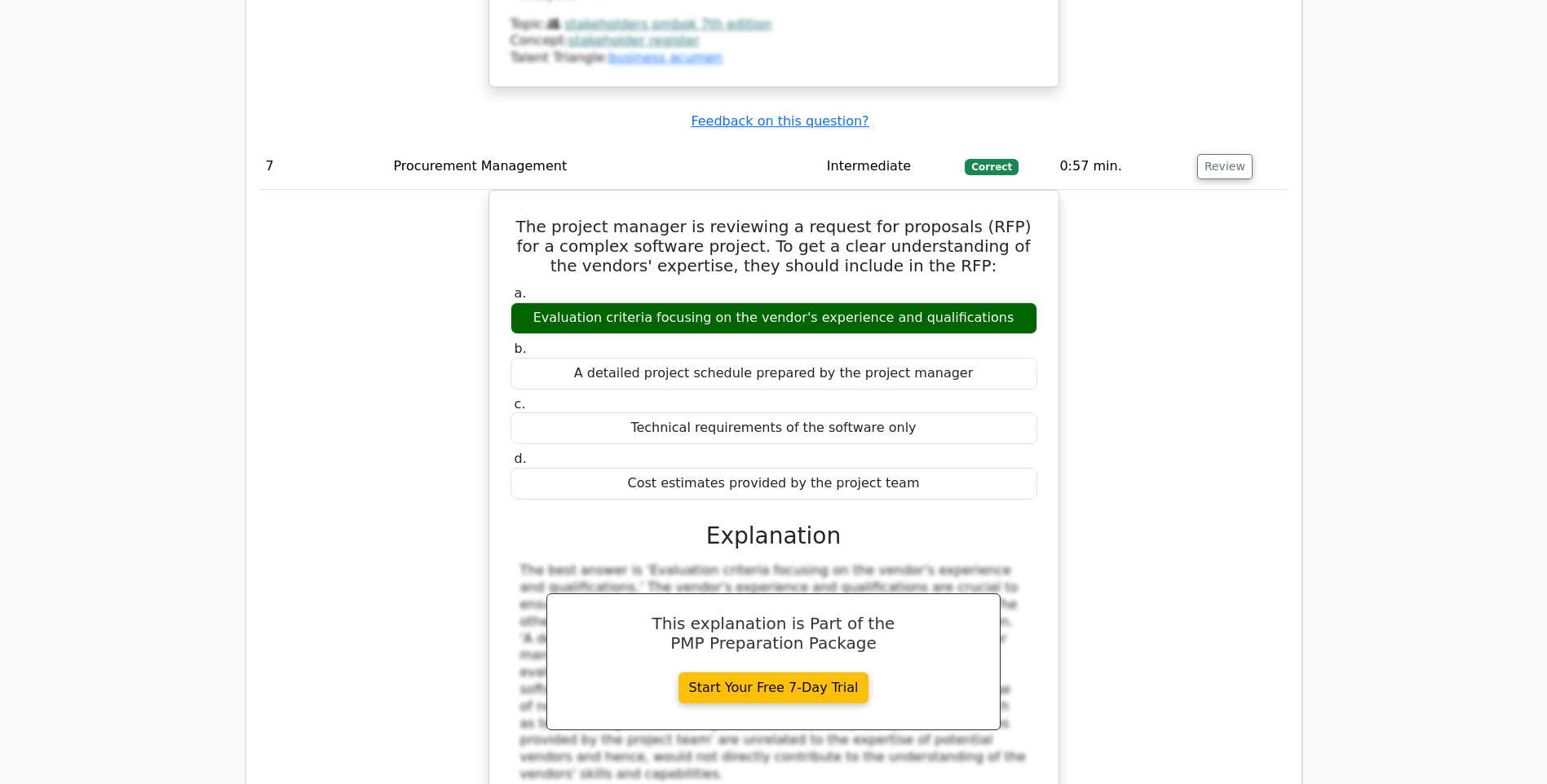
scroll to position [7092, 0]
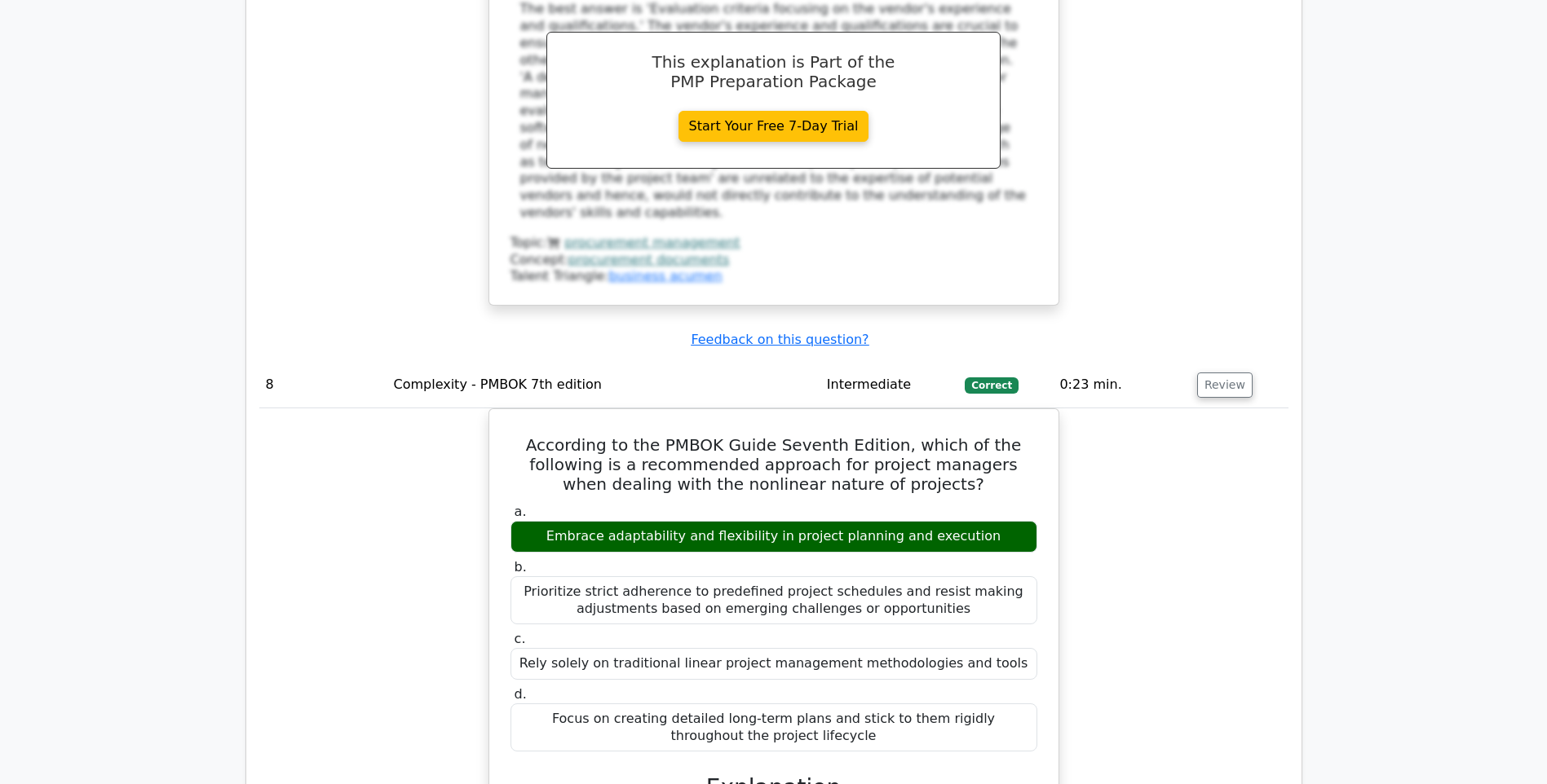
scroll to position [7336, 0]
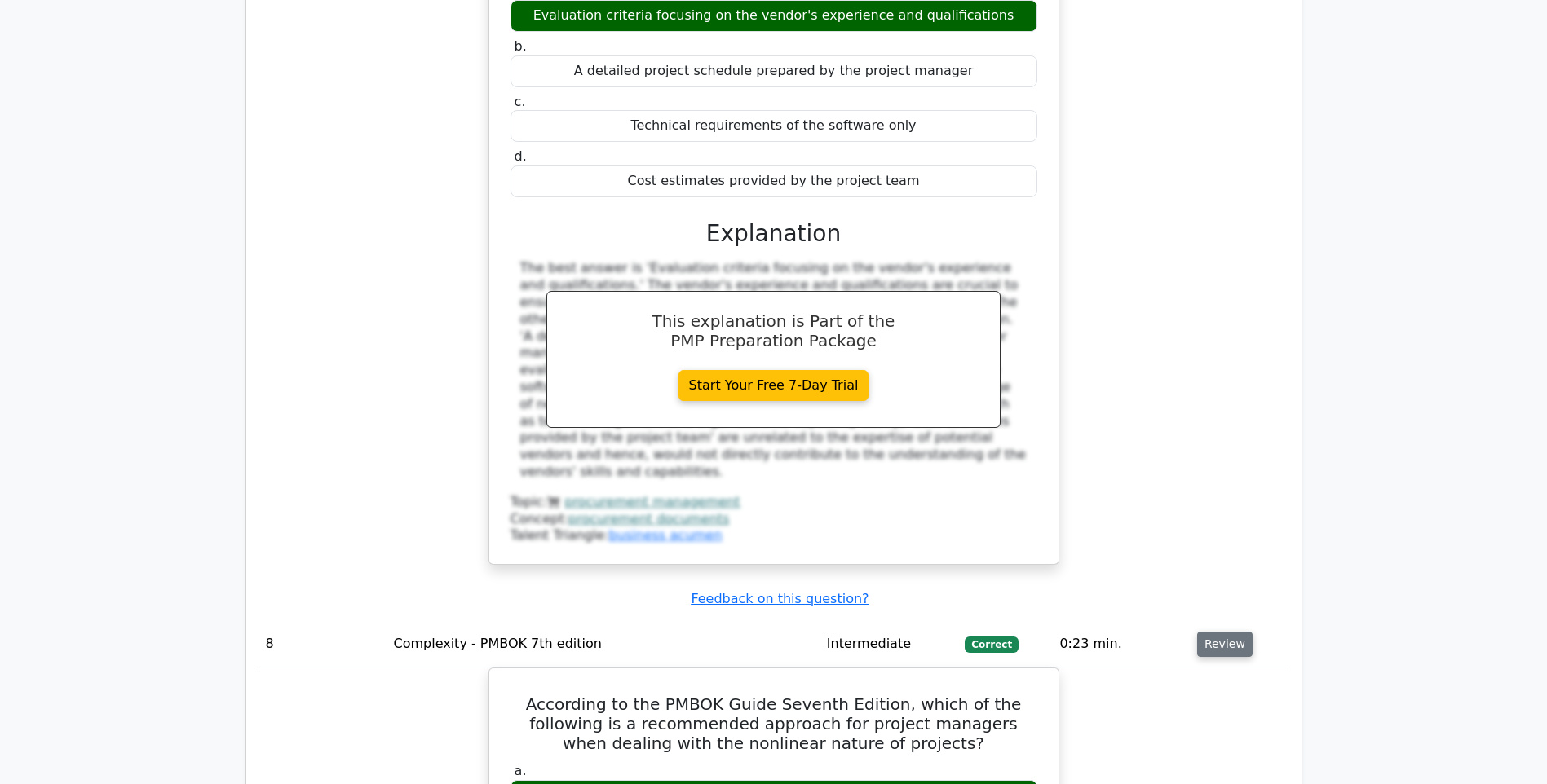
click at [1225, 632] on button "Review" at bounding box center [1224, 645] width 55 height 25
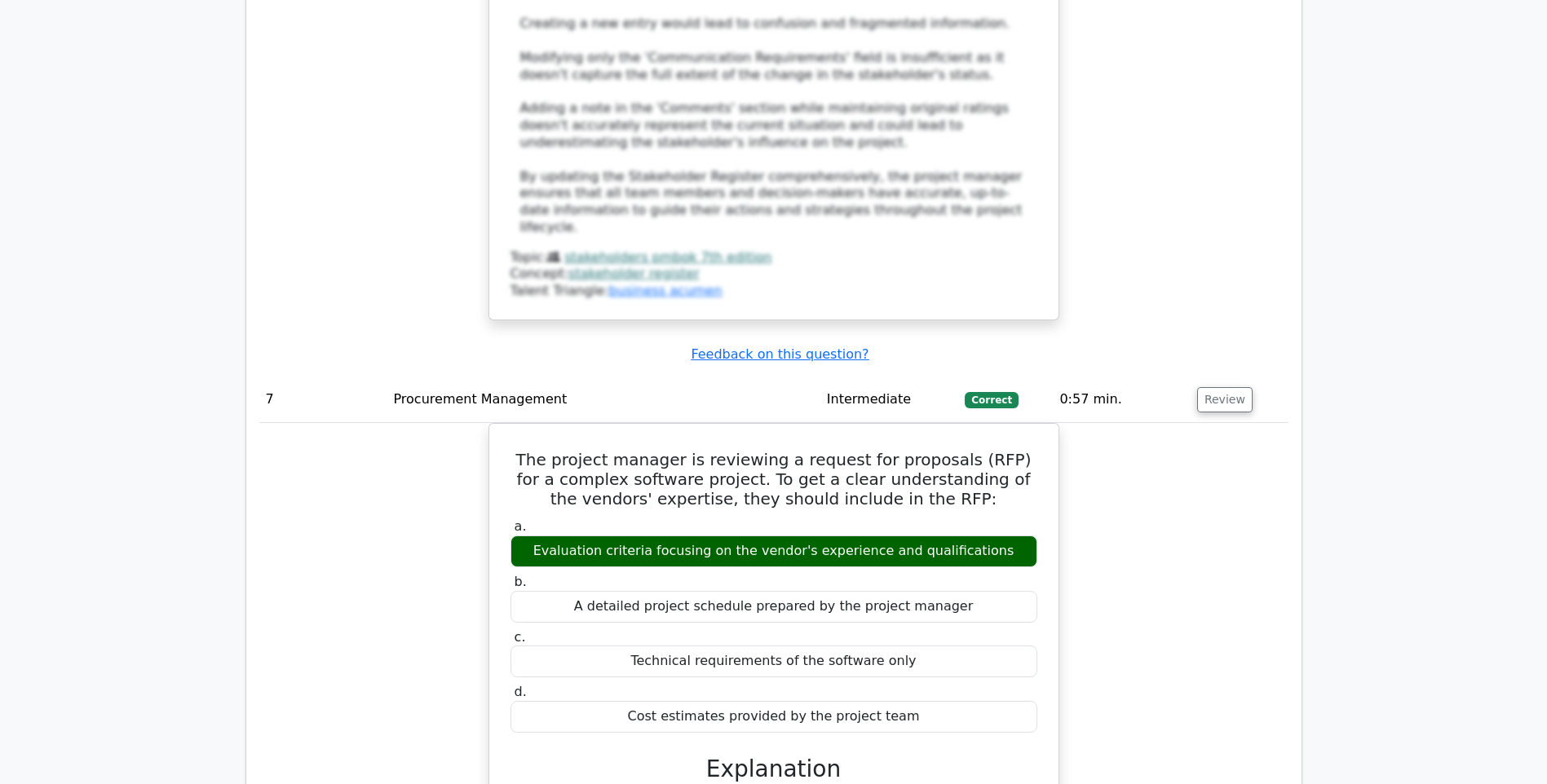
scroll to position [6766, 0]
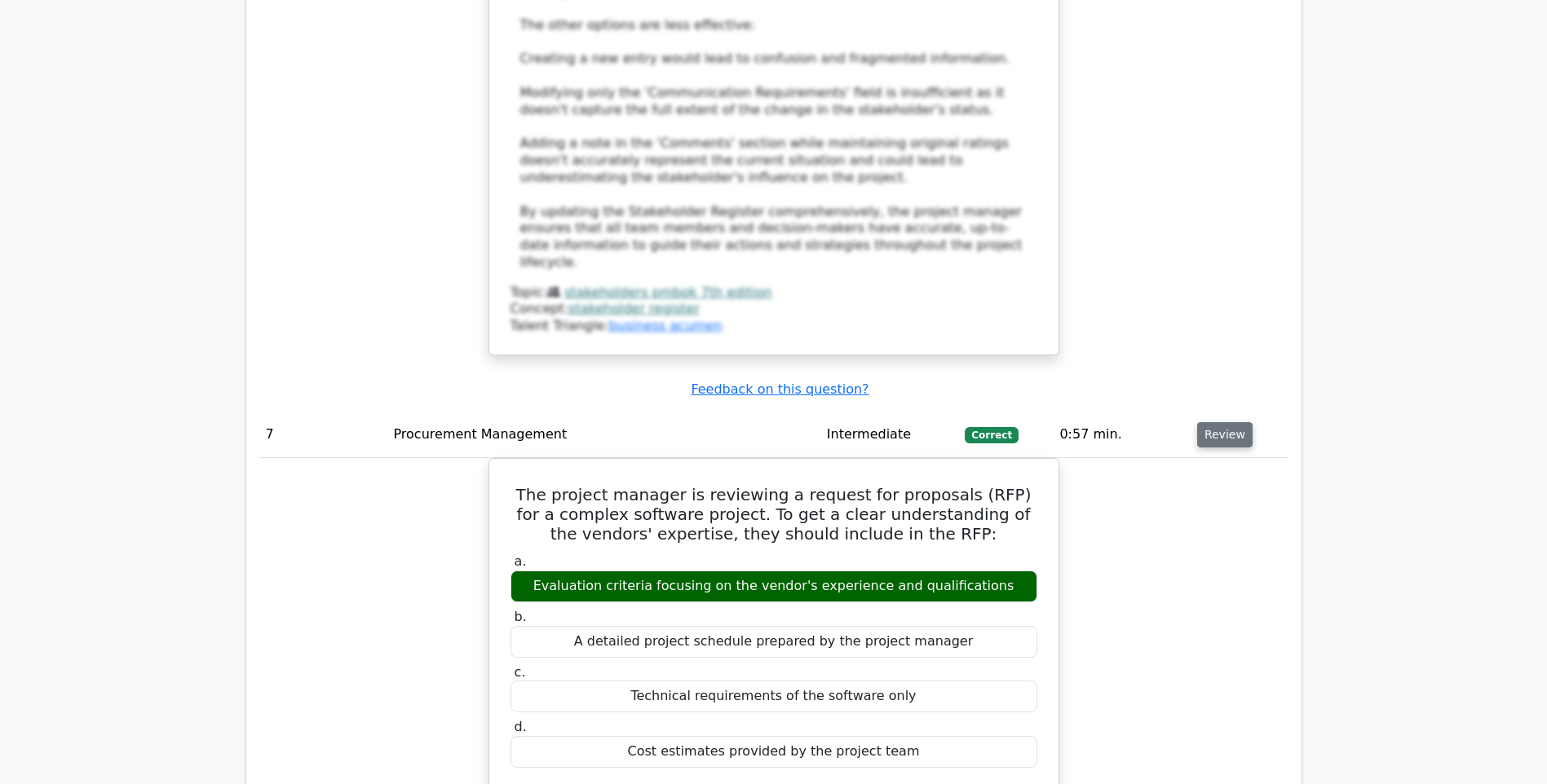
click at [1216, 422] on button "Review" at bounding box center [1224, 435] width 55 height 25
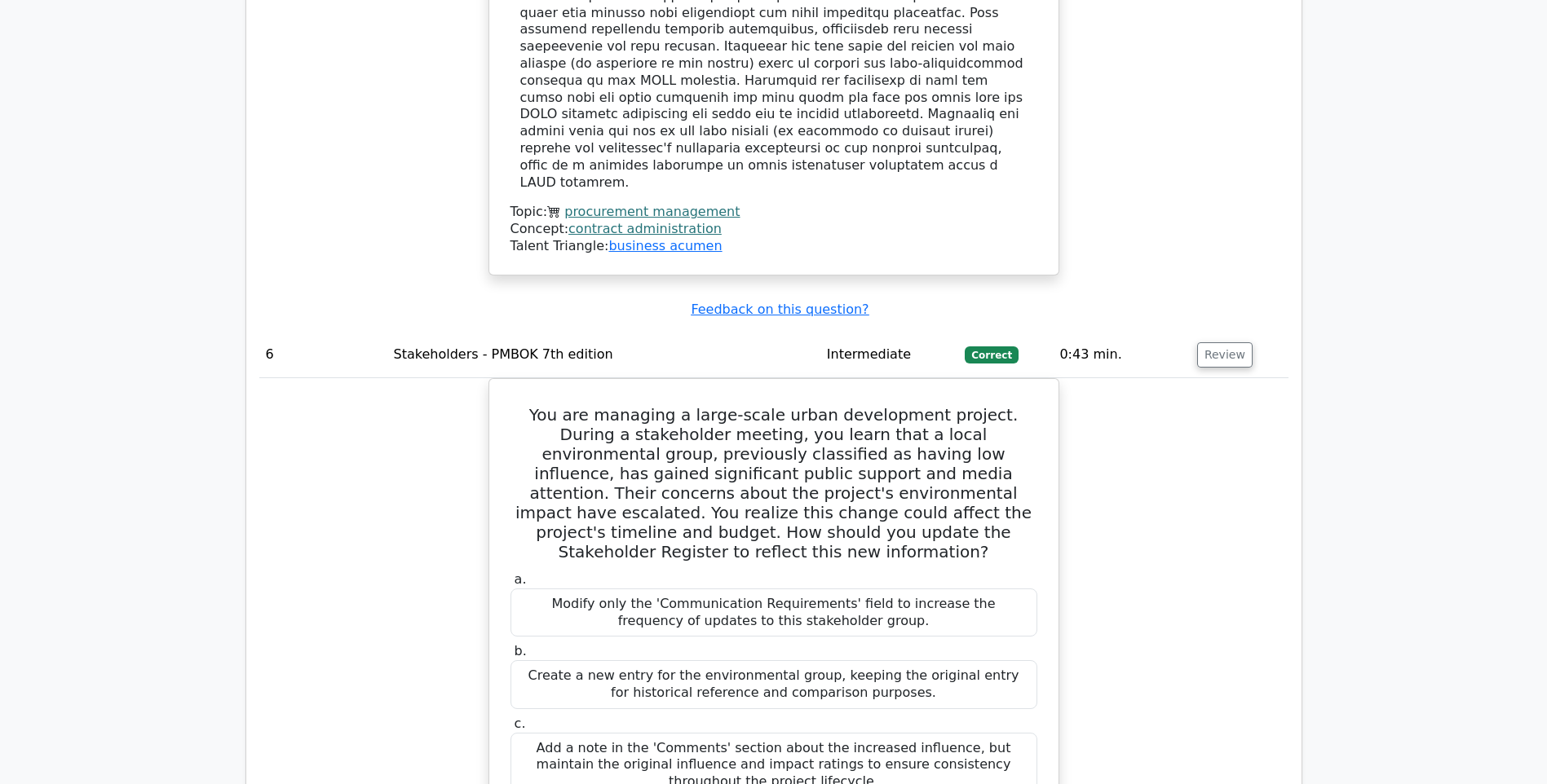
scroll to position [5543, 0]
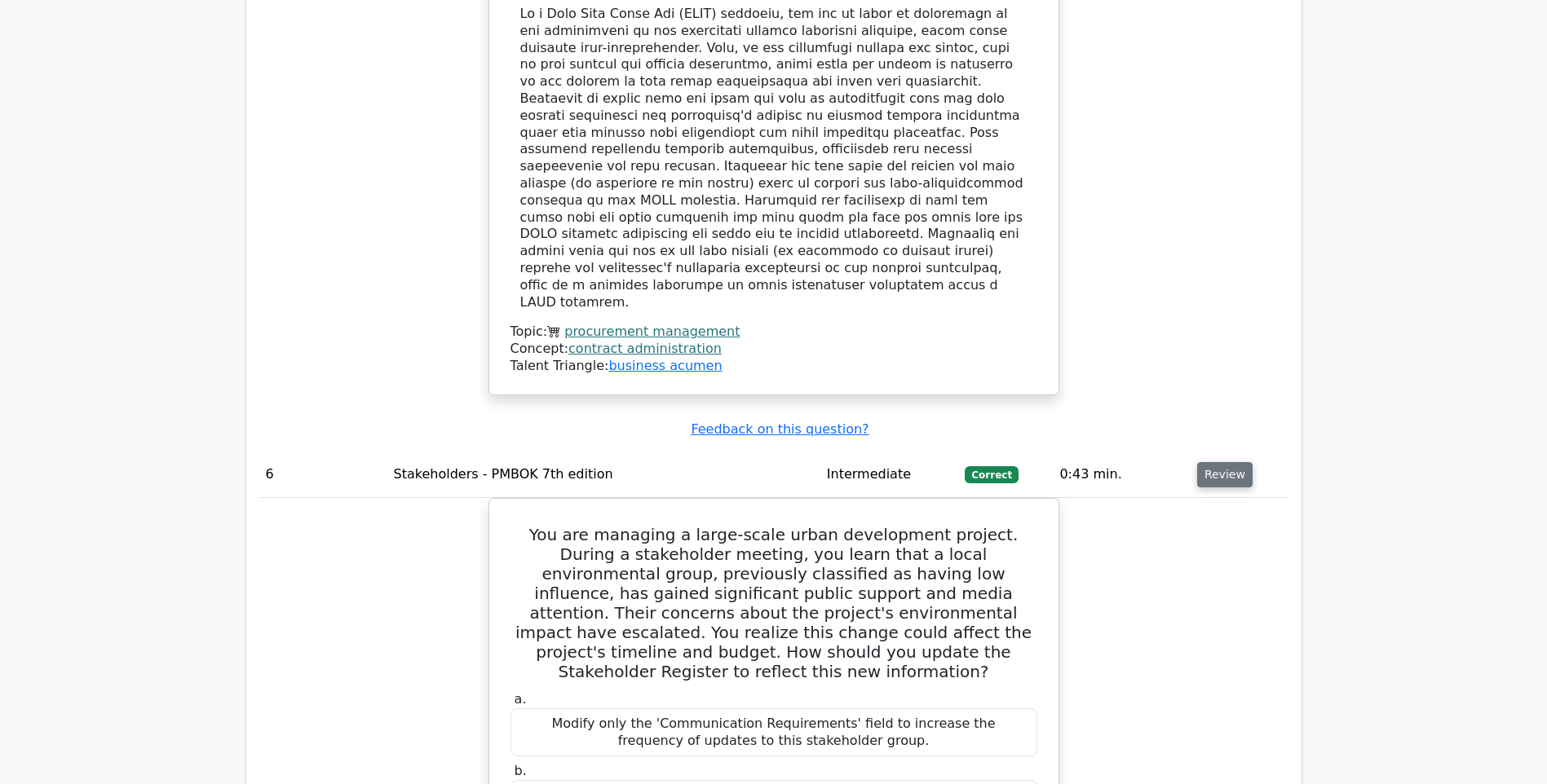
click at [1229, 462] on button "Review" at bounding box center [1224, 475] width 55 height 25
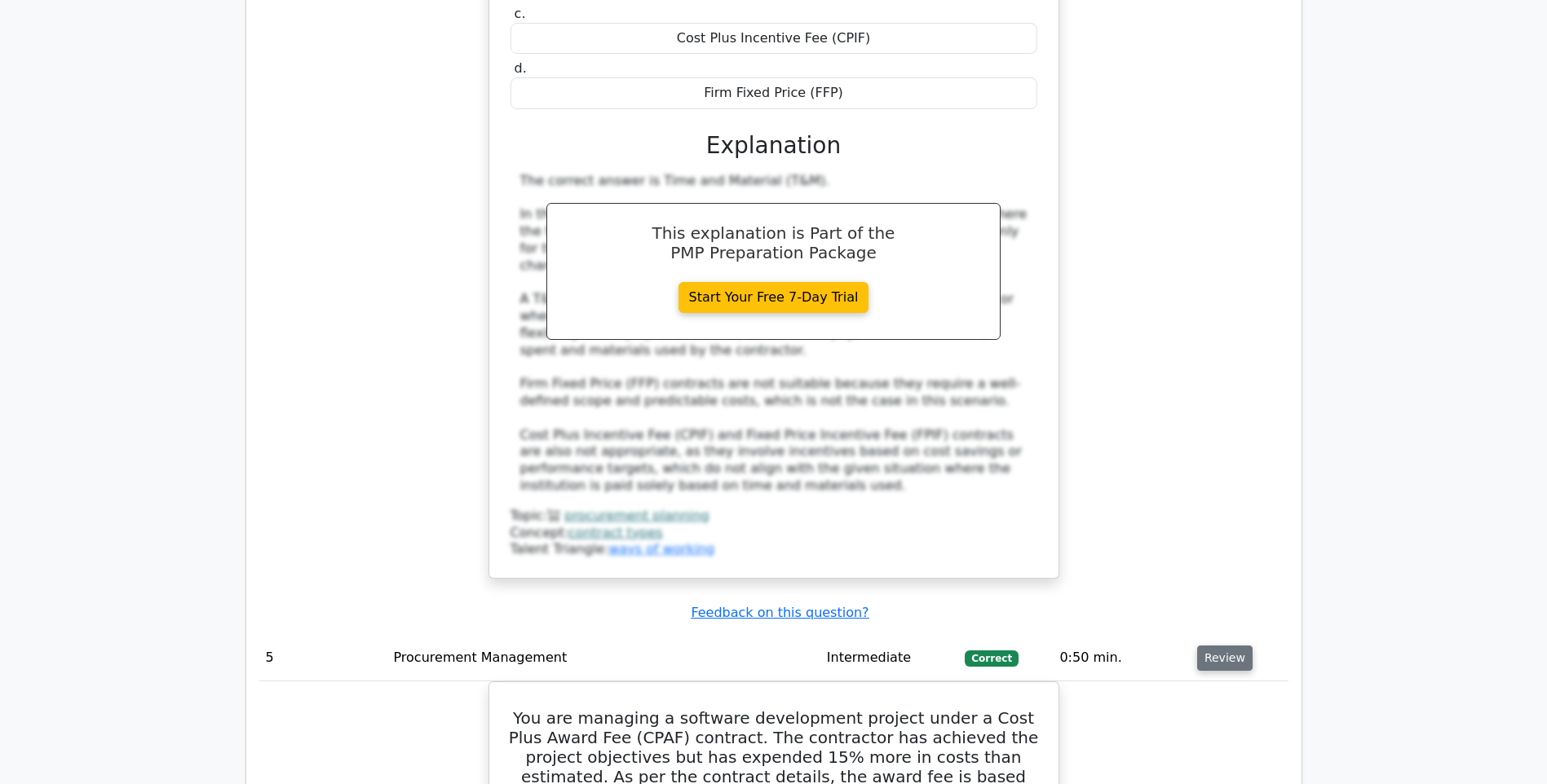
click at [1220, 646] on button "Review" at bounding box center [1224, 658] width 55 height 25
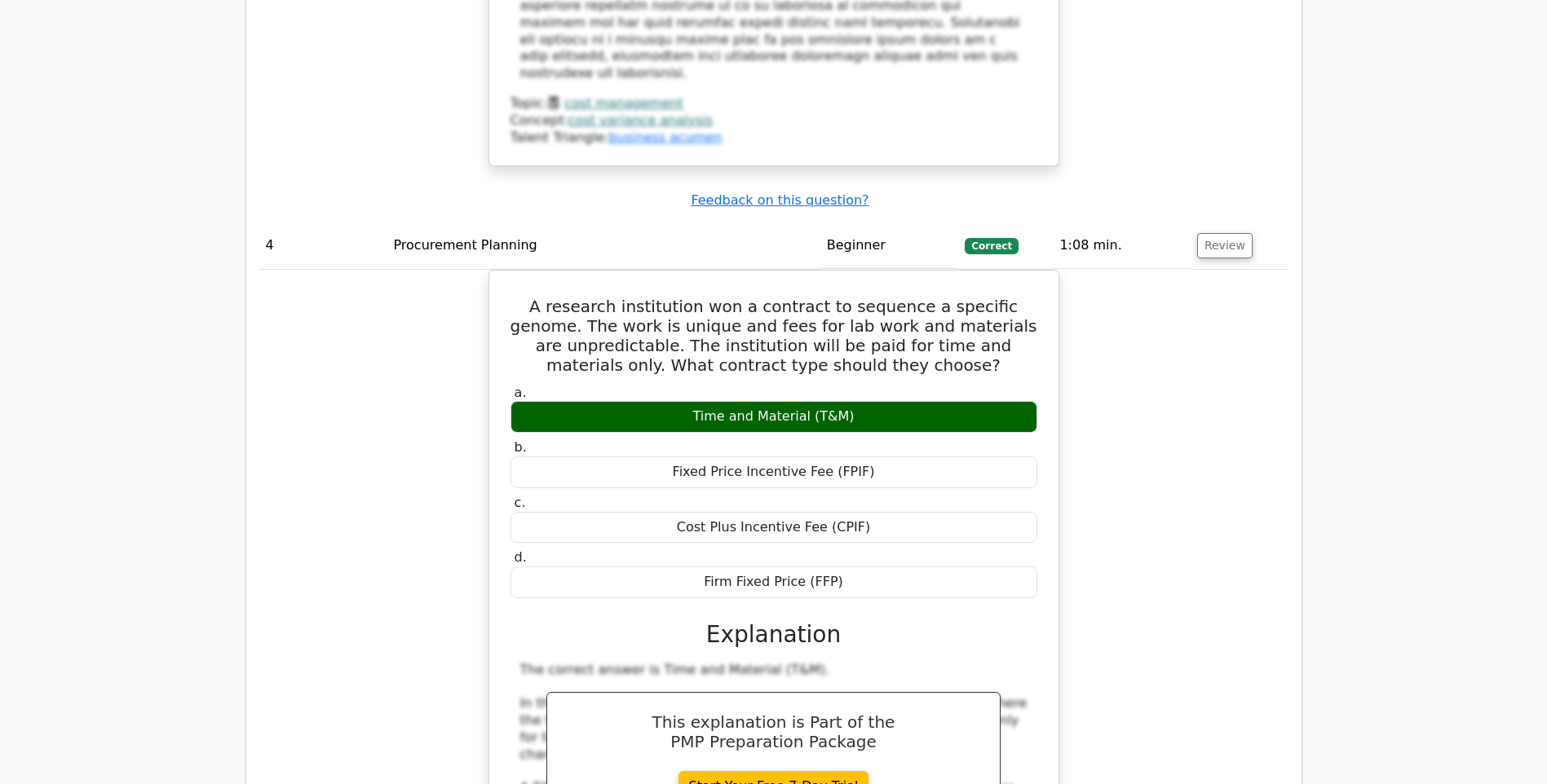
scroll to position [3424, 0]
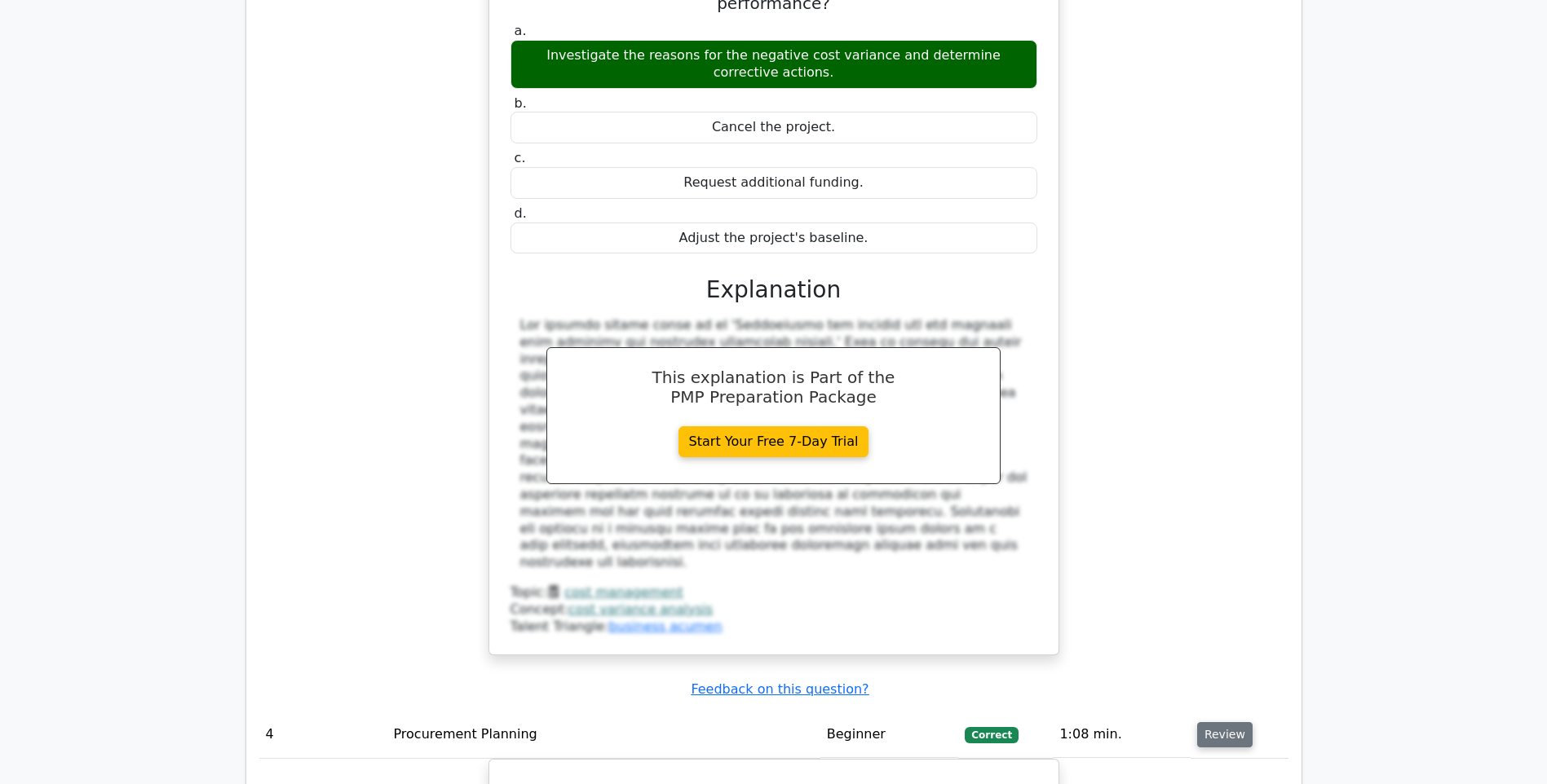
click at [1229, 723] on button "Review" at bounding box center [1224, 735] width 55 height 25
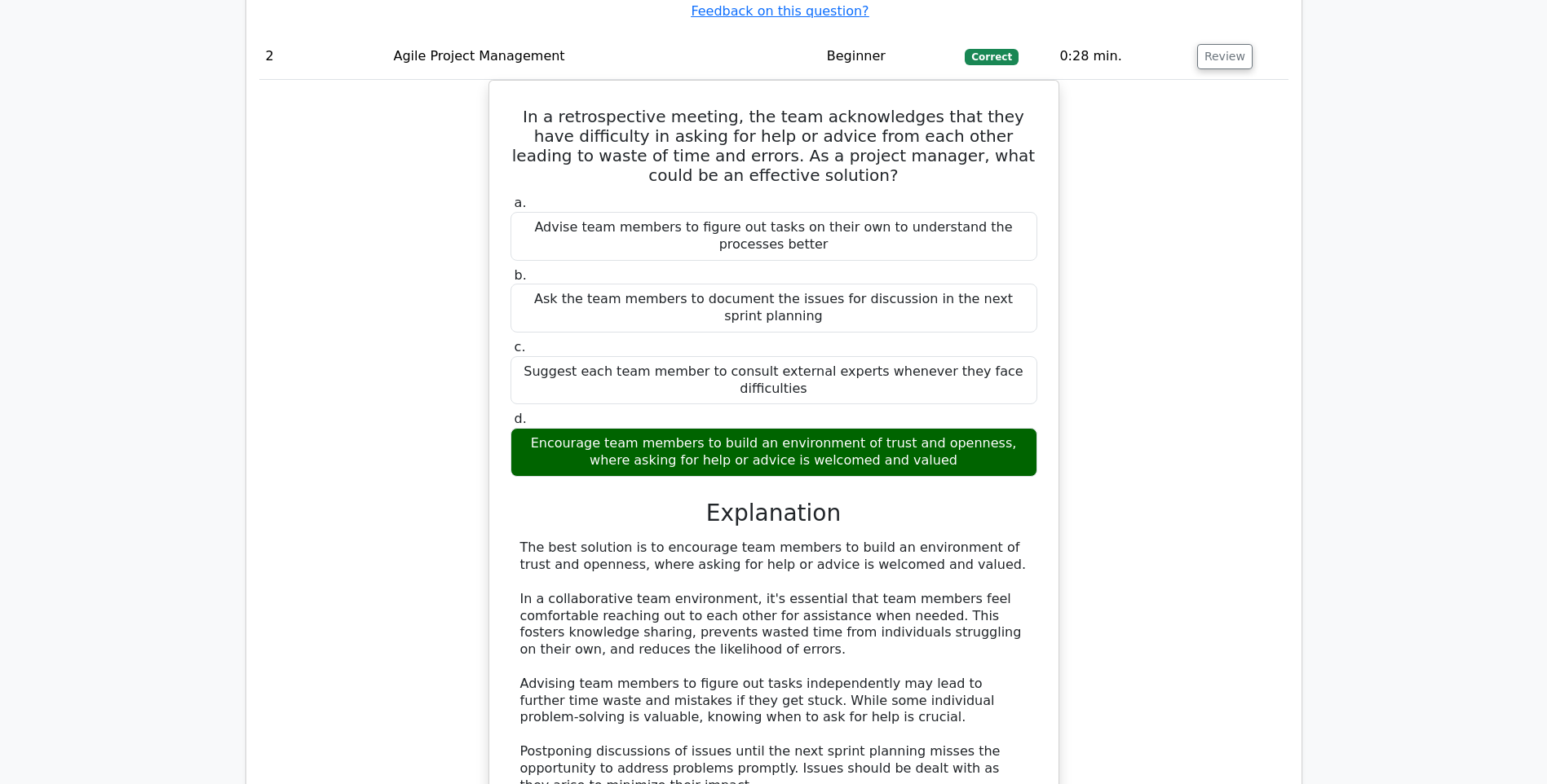
scroll to position [1793, 0]
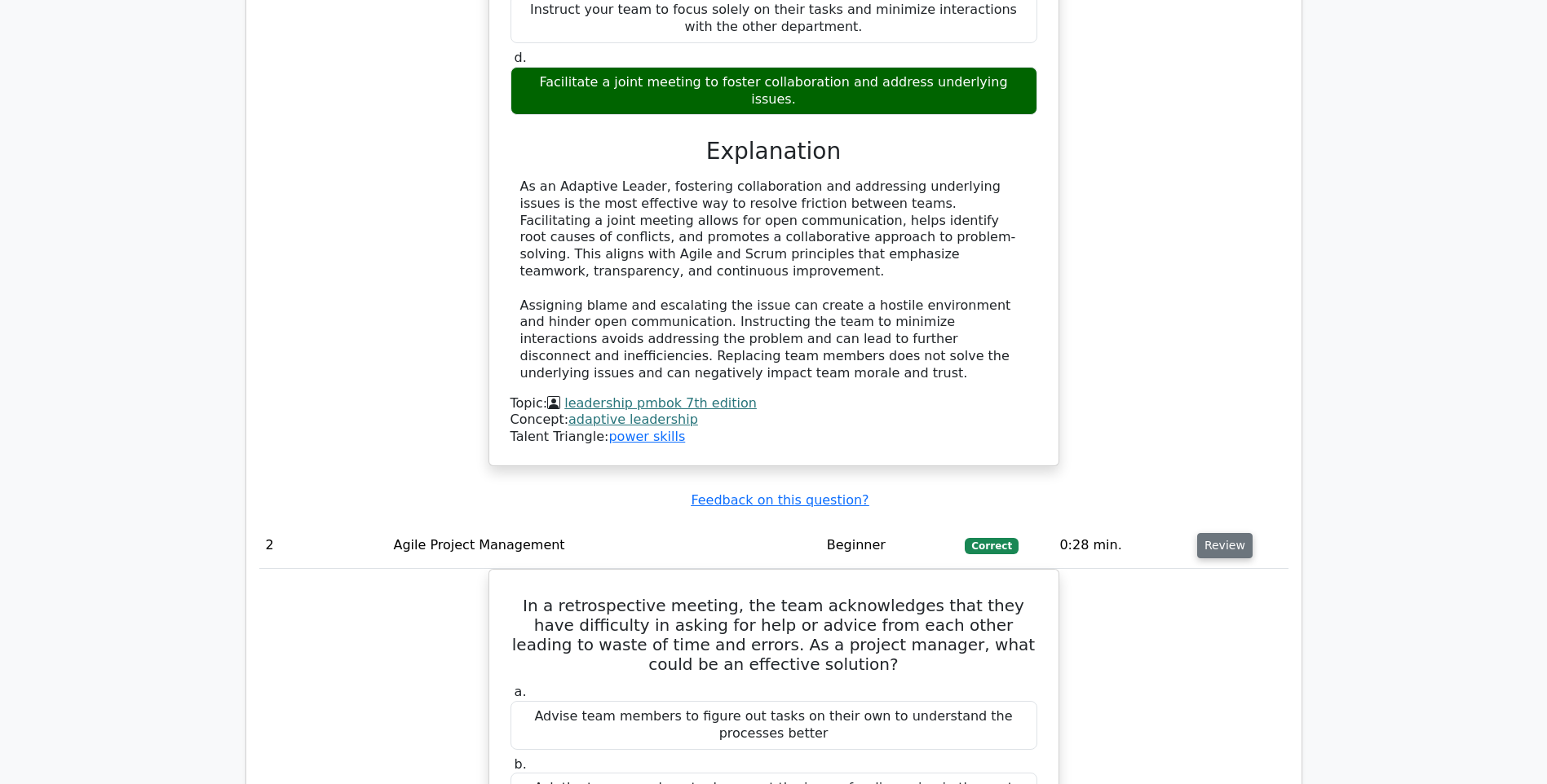
click at [1224, 534] on button "Review" at bounding box center [1224, 546] width 55 height 25
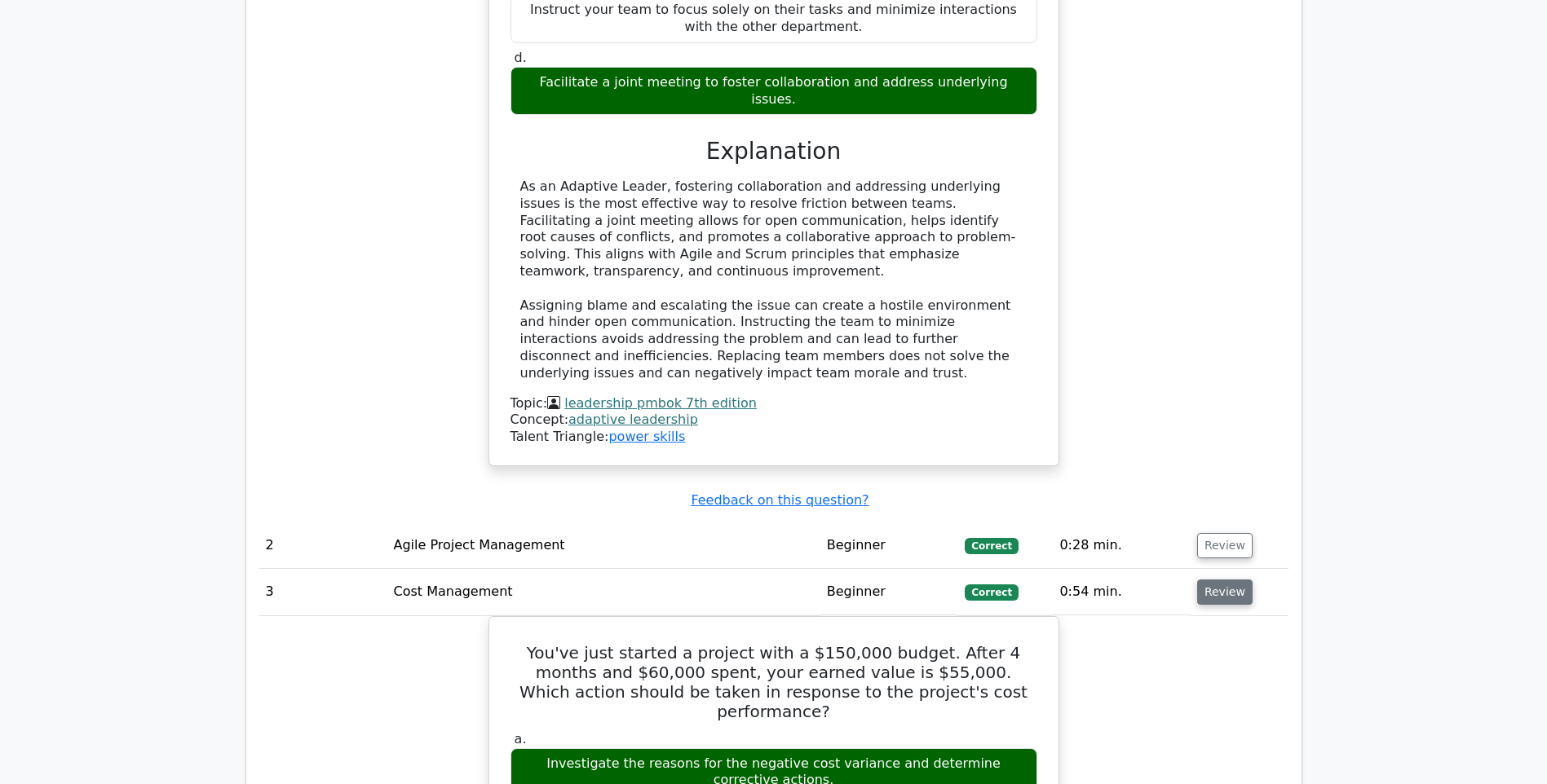
click at [1232, 580] on button "Review" at bounding box center [1224, 592] width 55 height 25
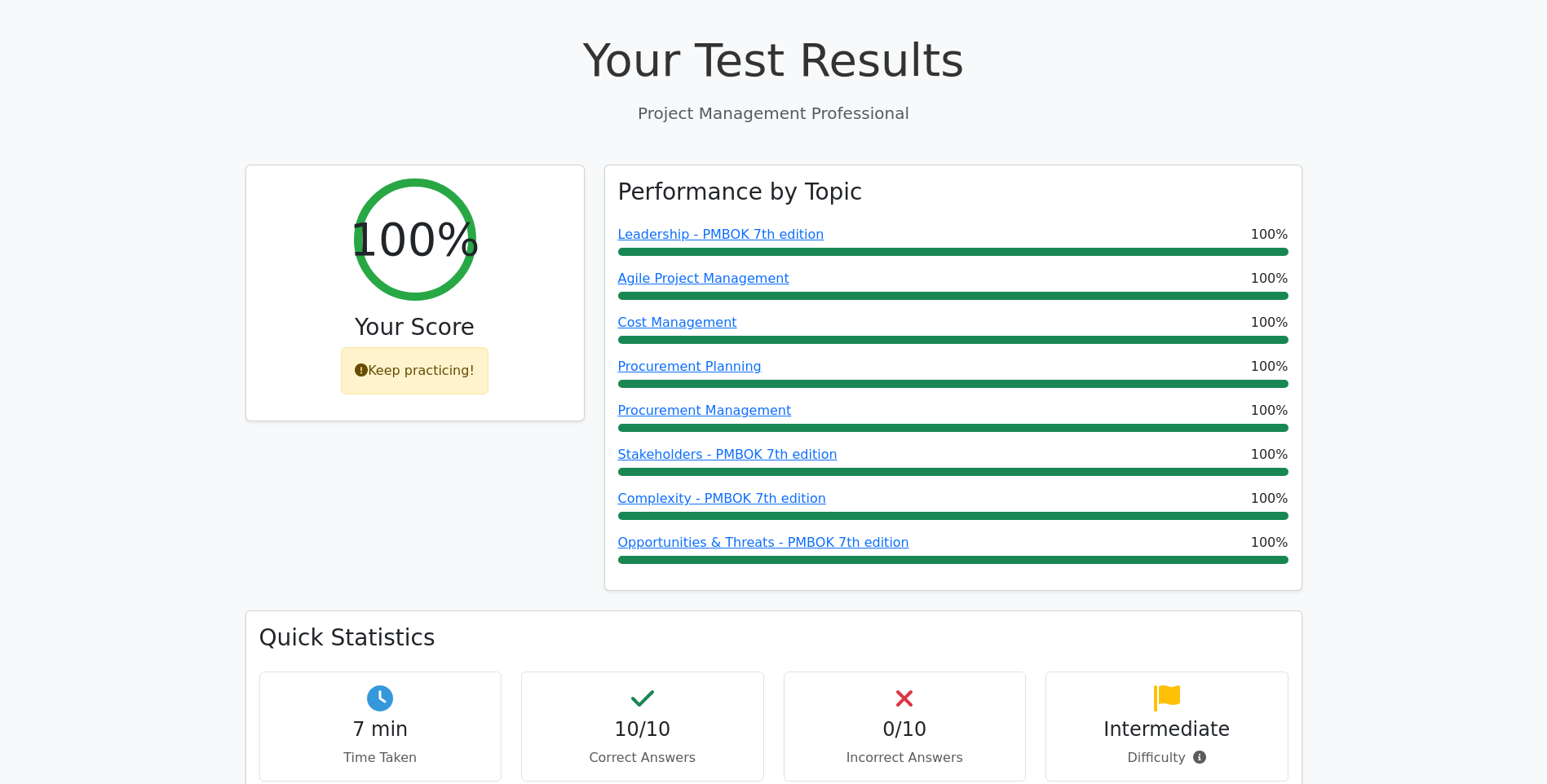
scroll to position [1060, 0]
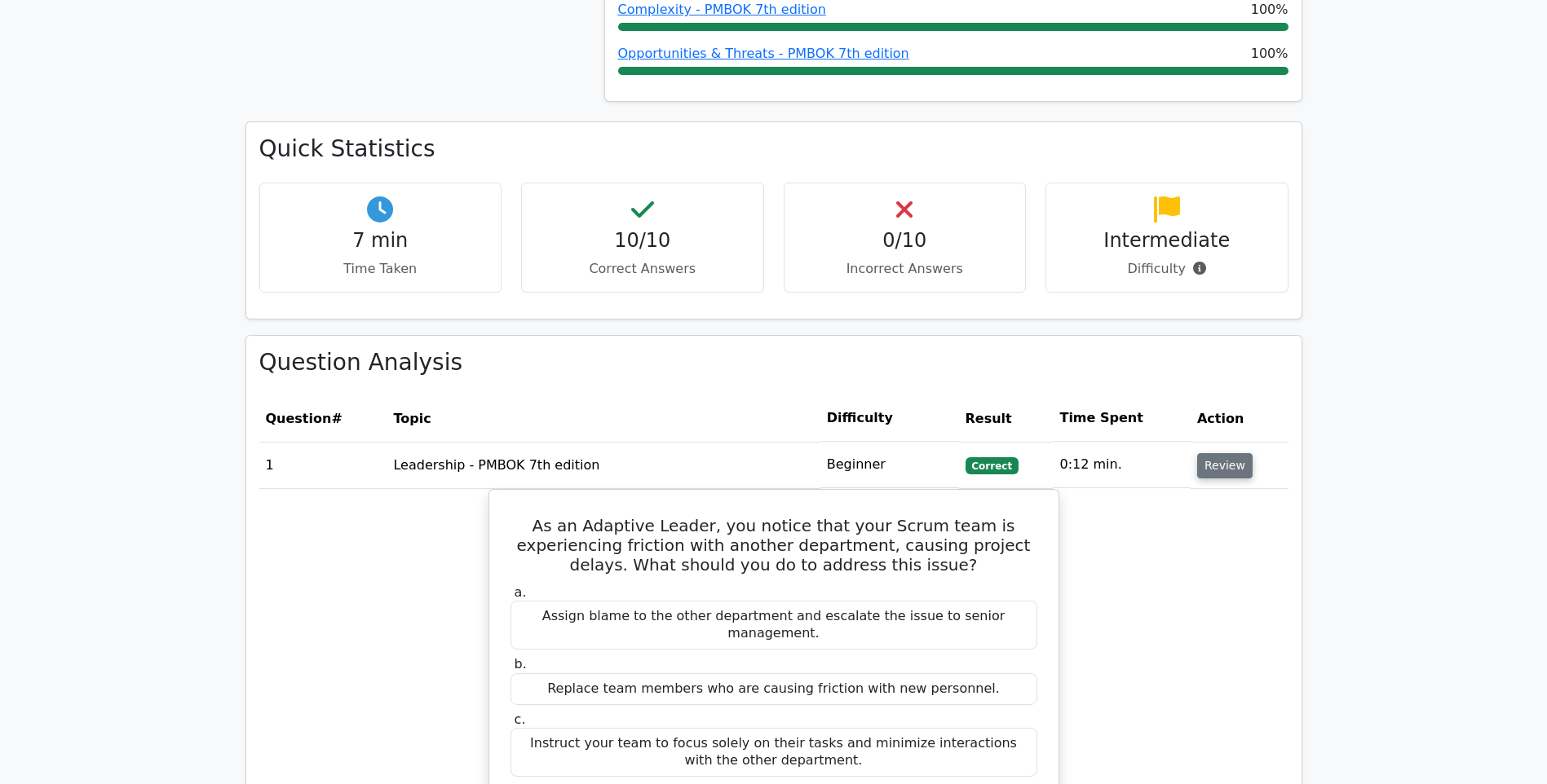
click at [1229, 453] on button "Review" at bounding box center [1224, 466] width 55 height 25
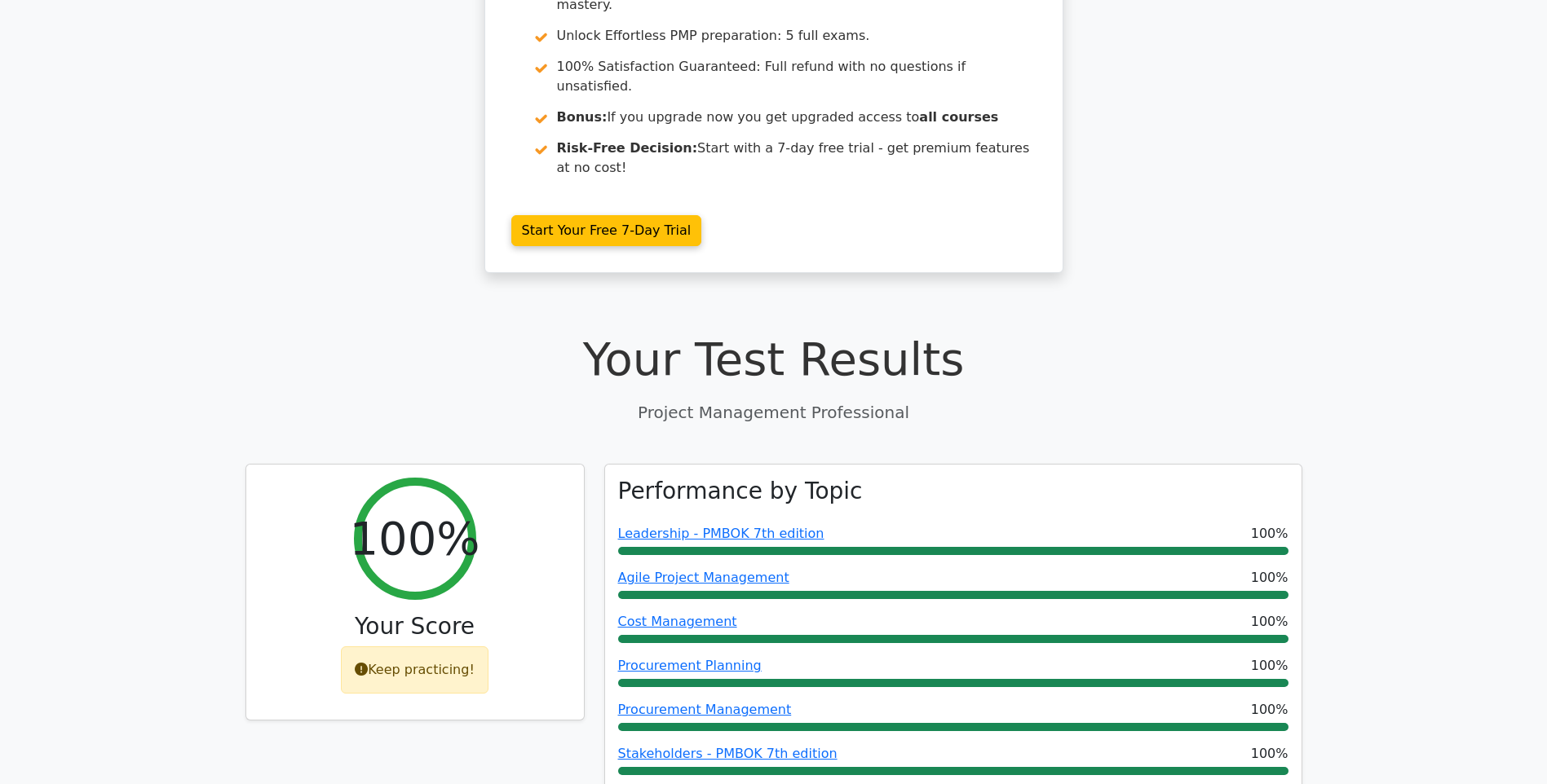
scroll to position [571, 0]
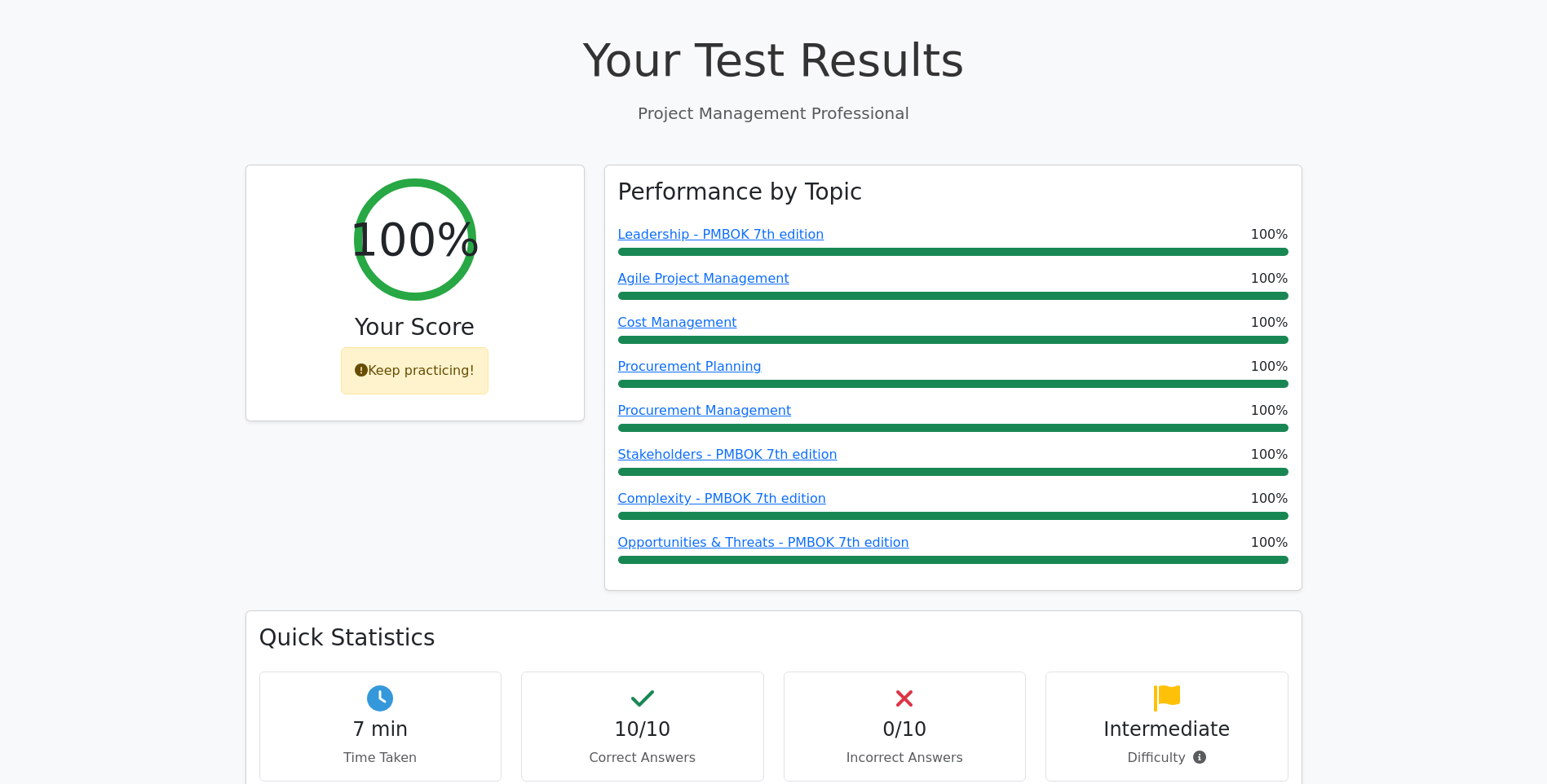
click at [128, 178] on main "Go Premium Project Management Professional Preparation Package (2025) Earn 35 P…" at bounding box center [774, 789] width 1547 height 2616
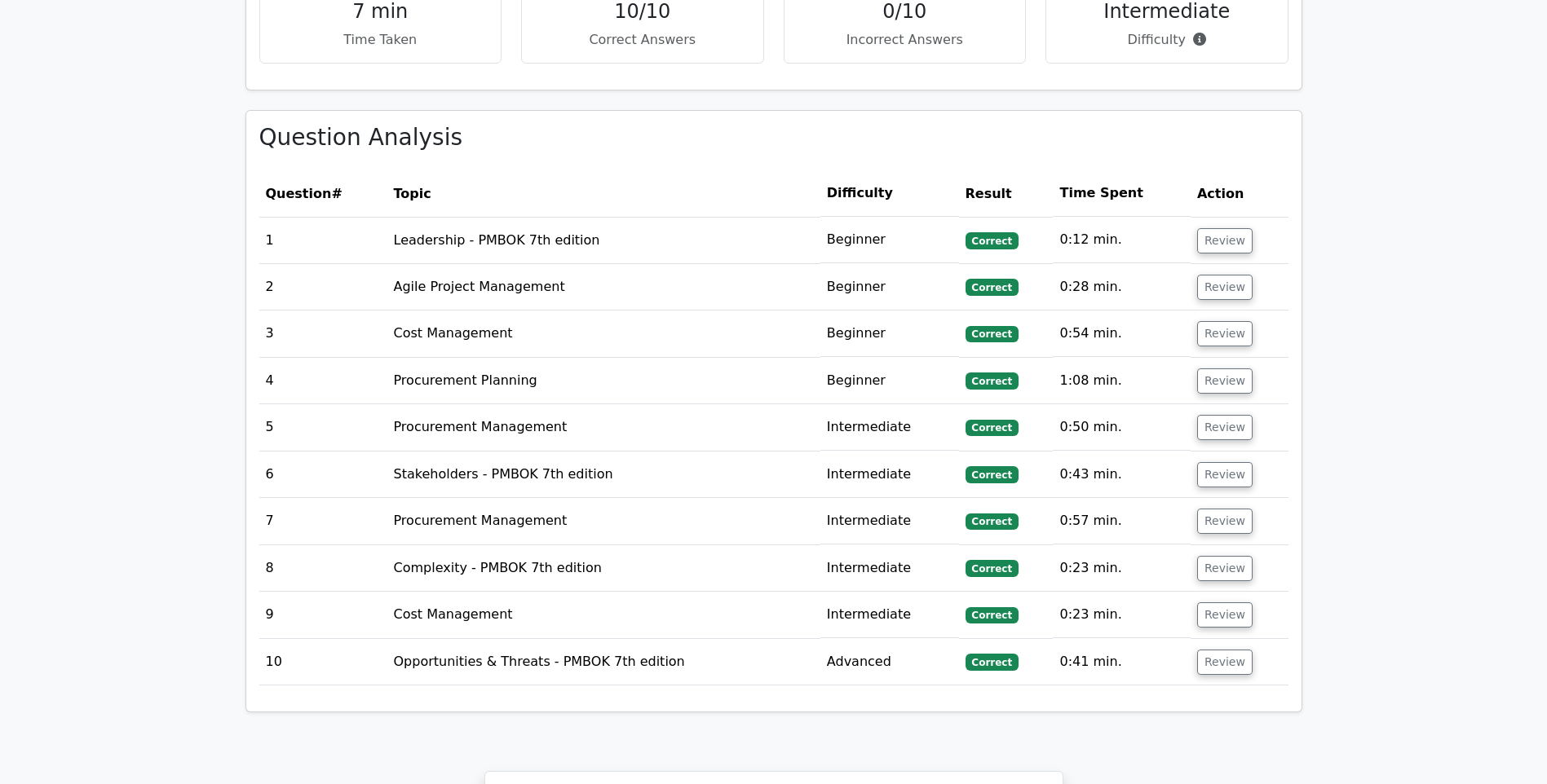
scroll to position [1304, 0]
